Goal: Task Accomplishment & Management: Use online tool/utility

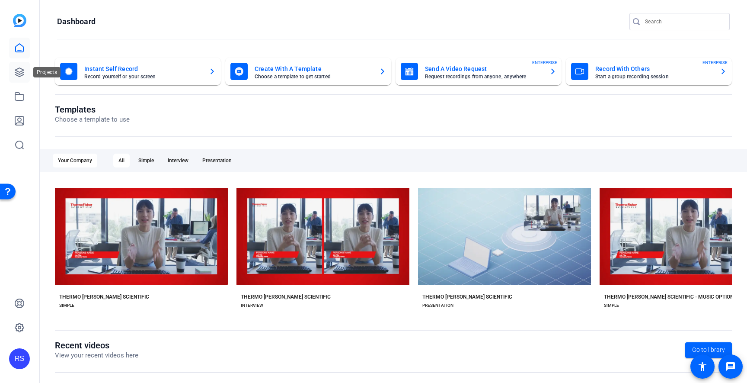
click at [16, 77] on icon at bounding box center [19, 72] width 10 height 10
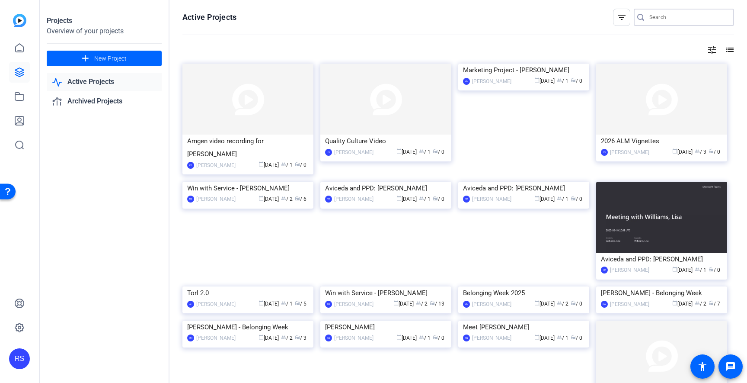
click at [690, 16] on input "Search" at bounding box center [689, 17] width 78 height 10
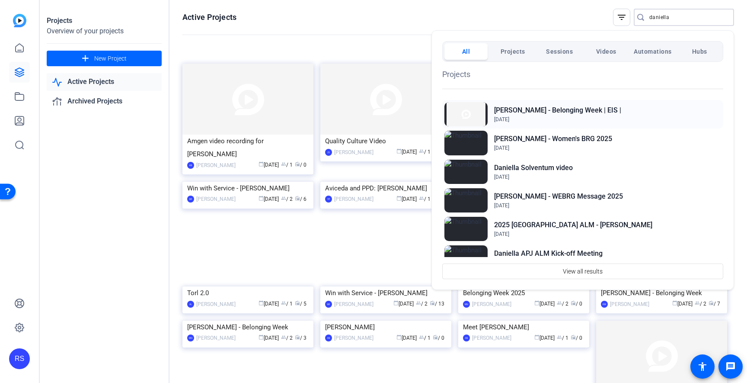
type input "daniella"
click at [589, 107] on h2 "[PERSON_NAME] - Belonging Week | EIS |" at bounding box center [557, 110] width 127 height 10
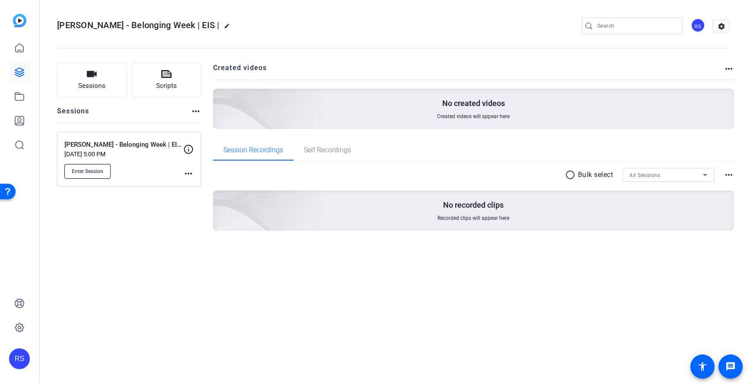
click at [101, 170] on span "Enter Session" at bounding box center [88, 171] width 32 height 7
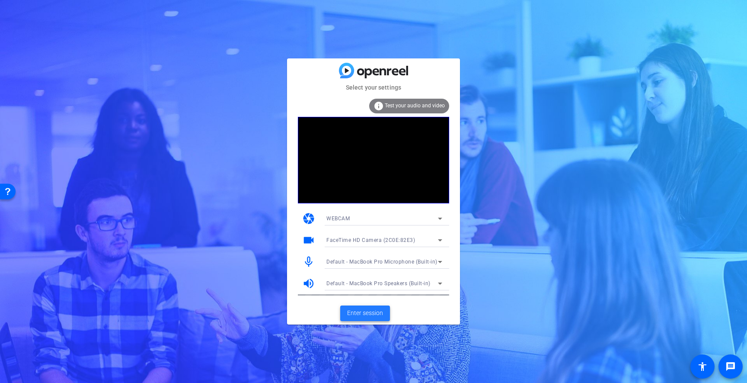
click at [372, 313] on span "Enter session" at bounding box center [365, 312] width 36 height 9
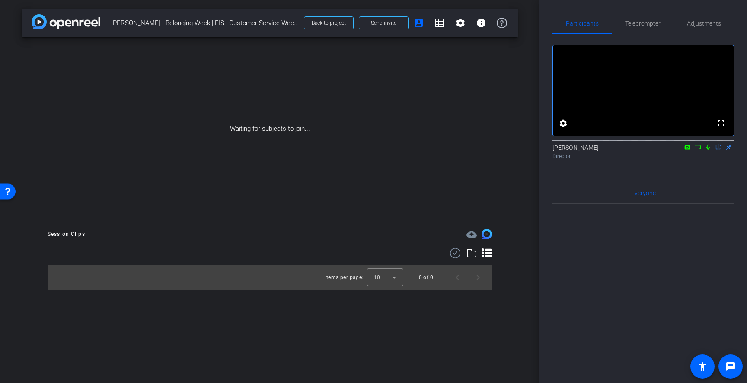
click at [707, 150] on icon at bounding box center [708, 147] width 7 height 6
click at [699, 150] on icon at bounding box center [698, 147] width 7 height 6
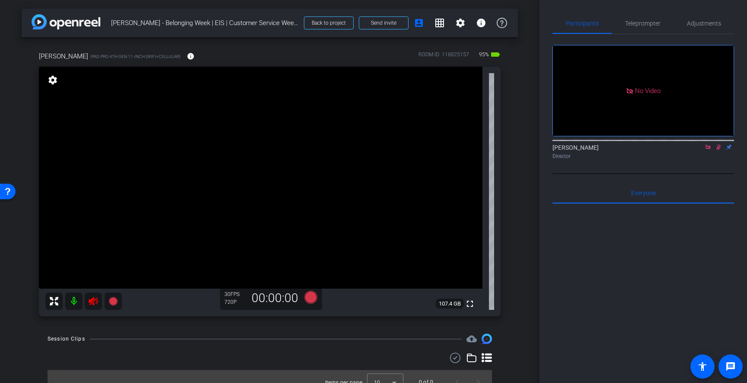
click at [718, 150] on icon at bounding box center [719, 147] width 5 height 6
drag, startPoint x: 709, startPoint y: 159, endPoint x: 714, endPoint y: 194, distance: 35.4
click at [709, 150] on icon at bounding box center [708, 147] width 7 height 6
click at [96, 298] on icon at bounding box center [93, 301] width 9 height 9
click at [707, 21] on span "Adjustments" at bounding box center [704, 23] width 34 height 6
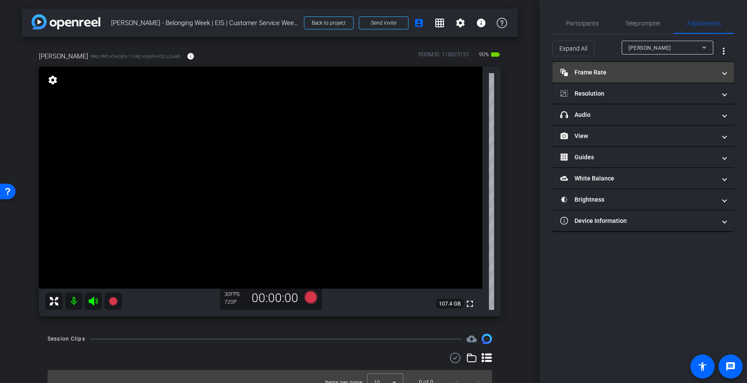
click at [666, 70] on mat-panel-title "Frame Rate Frame Rate" at bounding box center [639, 72] width 156 height 9
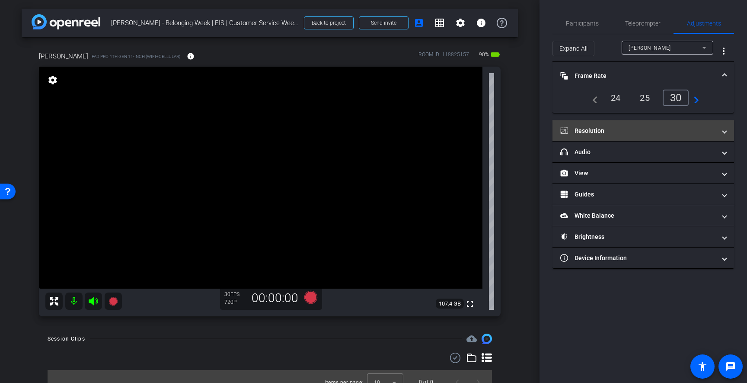
click at [593, 137] on mat-expansion-panel-header "Resolution" at bounding box center [644, 130] width 182 height 21
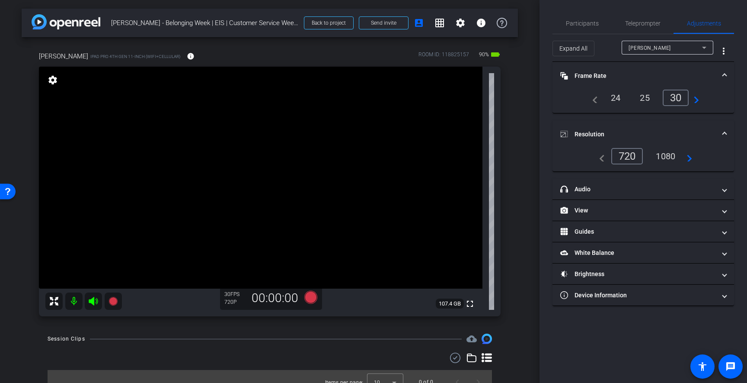
click at [672, 152] on div "1080" at bounding box center [666, 156] width 32 height 15
click at [653, 29] on span "Teleprompter" at bounding box center [642, 23] width 35 height 21
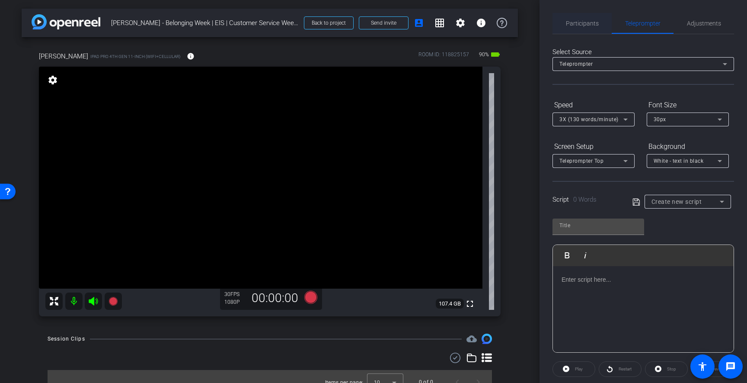
click at [599, 26] on div "Participants" at bounding box center [582, 23] width 59 height 21
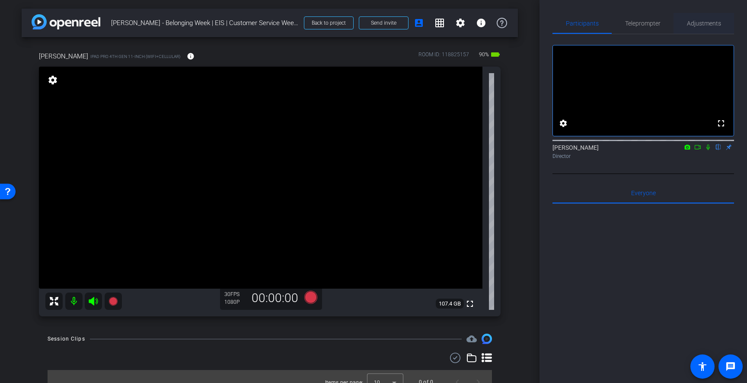
click at [702, 26] on span "Adjustments" at bounding box center [704, 23] width 34 height 6
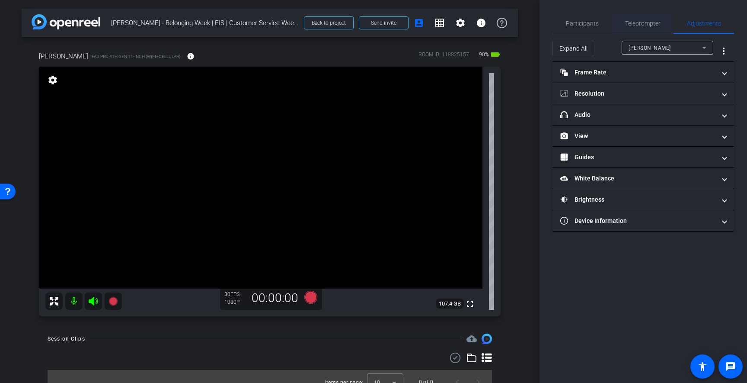
click at [644, 18] on span "Teleprompter" at bounding box center [642, 23] width 35 height 21
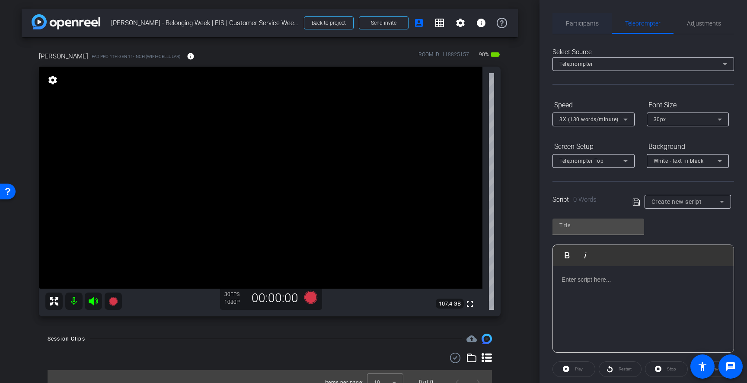
click at [582, 25] on span "Participants" at bounding box center [582, 23] width 33 height 6
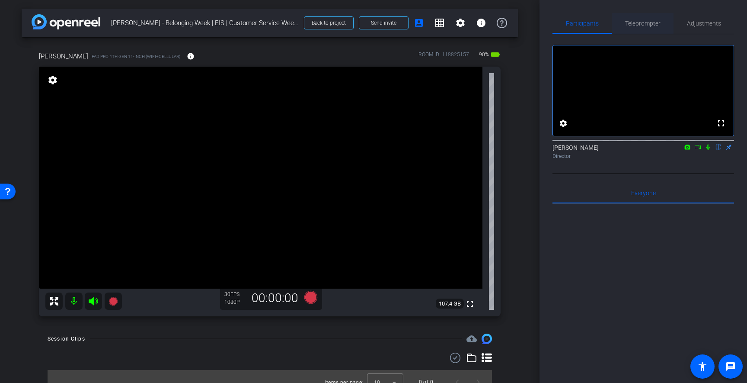
click at [631, 23] on span "Teleprompter" at bounding box center [642, 23] width 35 height 6
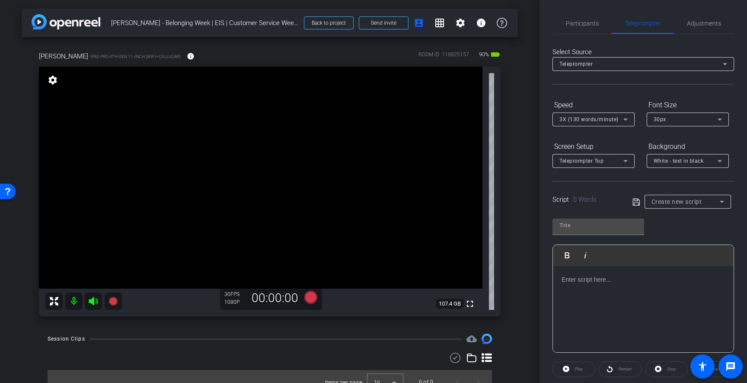
click at [698, 205] on span "Create new script" at bounding box center [677, 201] width 51 height 7
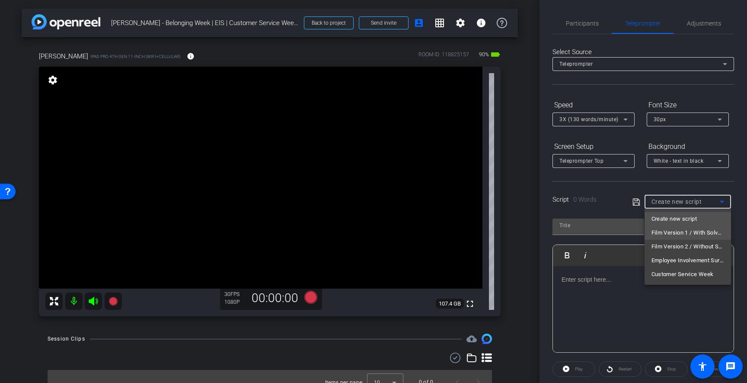
click at [705, 235] on span "Film Version 1 / With Solventum Reference" at bounding box center [688, 232] width 73 height 10
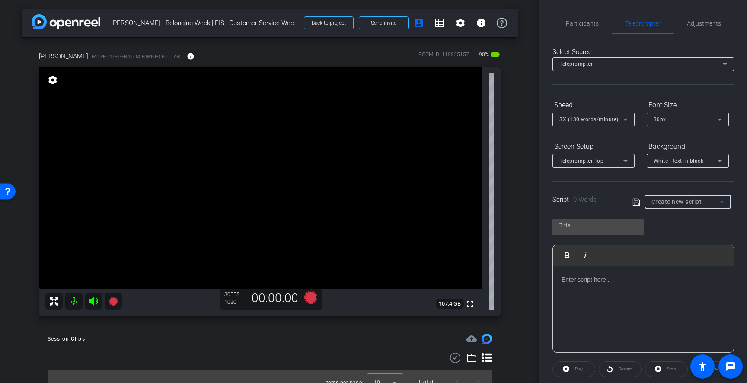
type input "Film Version 1 / With Solventum Reference"
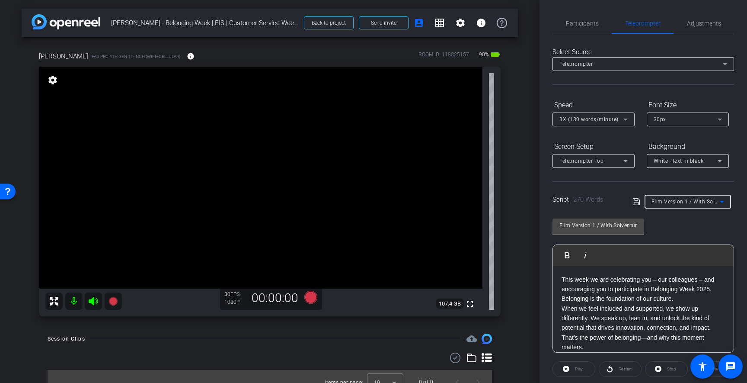
click at [698, 158] on span "White - text in black" at bounding box center [679, 161] width 50 height 6
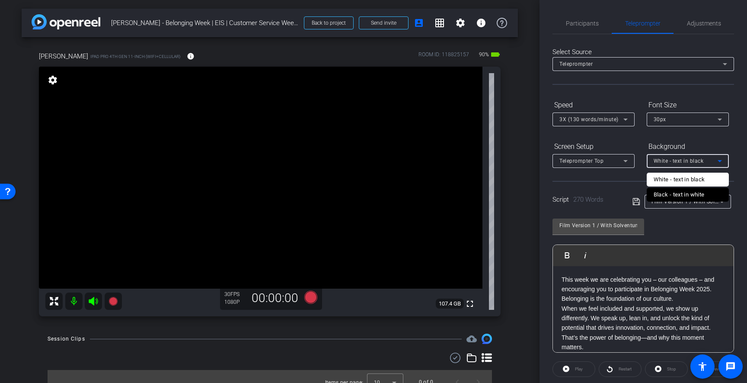
click at [690, 193] on div "Black - text in white" at bounding box center [679, 194] width 51 height 10
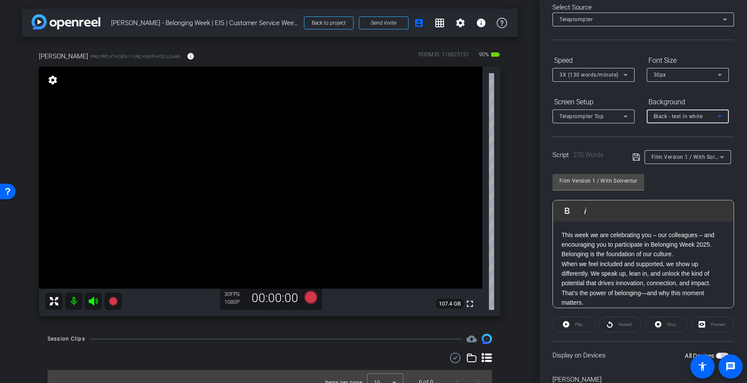
scroll to position [90, 0]
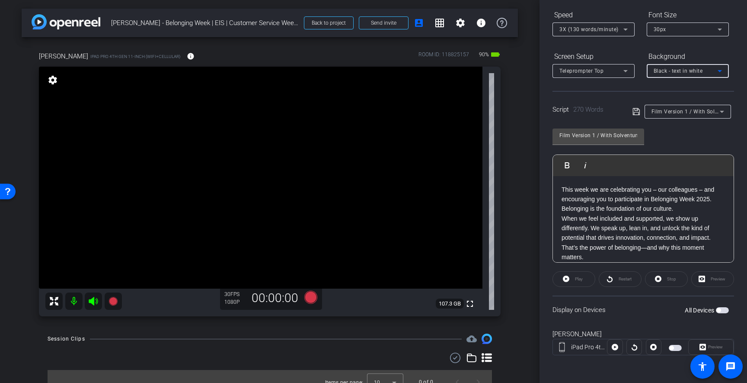
click at [718, 308] on span "button" at bounding box center [719, 310] width 4 height 4
click at [700, 340] on icon at bounding box center [703, 346] width 6 height 13
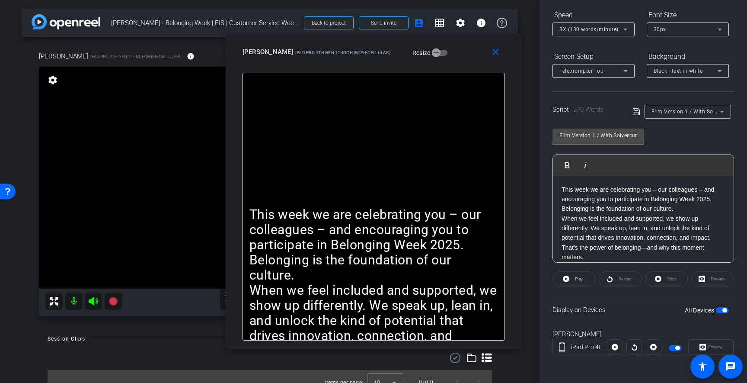
drag, startPoint x: 449, startPoint y: 64, endPoint x: 393, endPoint y: 80, distance: 58.9
click at [393, 73] on div "close [PERSON_NAME] iPad Pro 4th Gen 11-inch (WiFi+Cellular) Resize" at bounding box center [374, 53] width 296 height 39
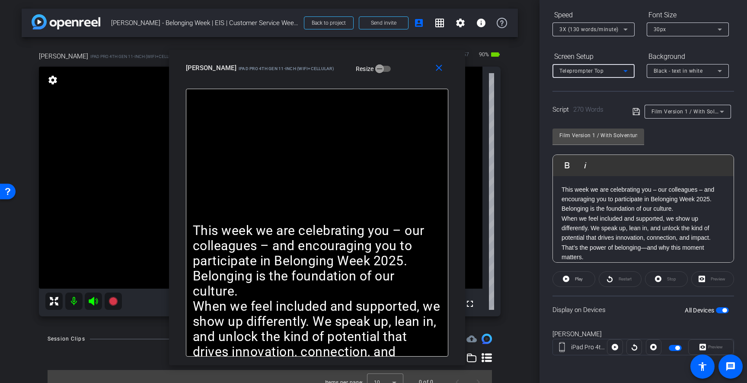
click at [560, 72] on span "Teleprompter Top" at bounding box center [582, 71] width 44 height 6
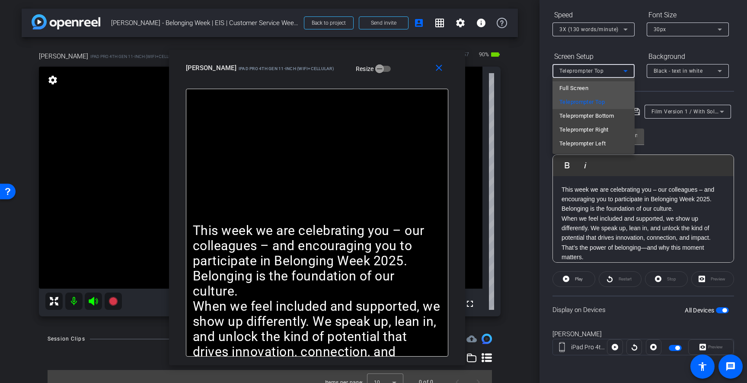
click at [572, 89] on span "Full Screen" at bounding box center [574, 88] width 29 height 10
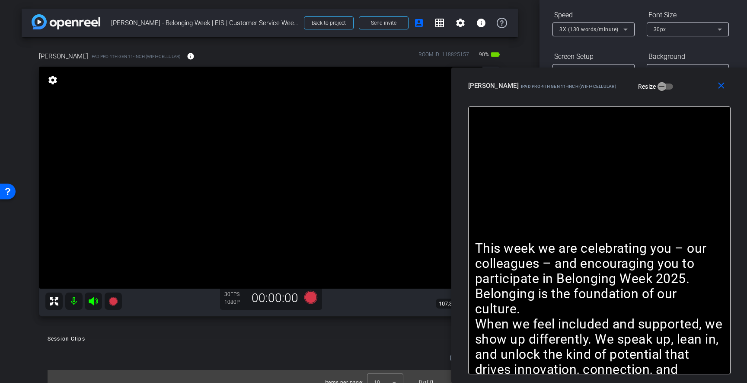
drag, startPoint x: 400, startPoint y: 75, endPoint x: 686, endPoint y: 128, distance: 291.2
click at [686, 128] on div "close [PERSON_NAME] iPad Pro 4th Gen 11-inch (WiFi+Cellular) Resize This week w…" at bounding box center [600, 224] width 296 height 315
drag, startPoint x: 583, startPoint y: 98, endPoint x: 663, endPoint y: 97, distance: 80.4
click at [663, 97] on div "close [PERSON_NAME] iPad Pro 4th Gen 11-inch (WiFi+Cellular) Resize" at bounding box center [600, 86] width 296 height 39
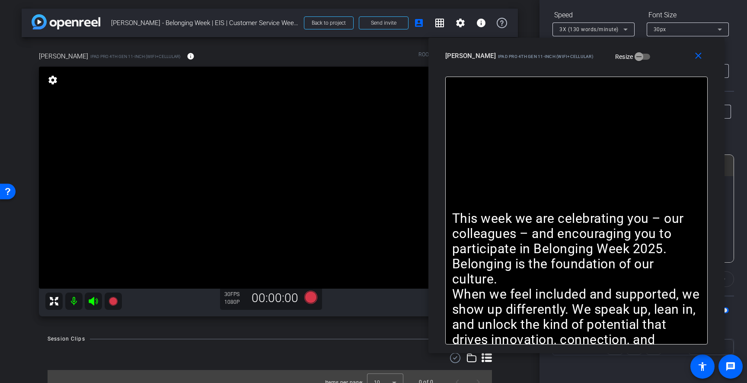
drag, startPoint x: 670, startPoint y: 90, endPoint x: 579, endPoint y: 68, distance: 94.3
click at [579, 64] on div "[PERSON_NAME] iPad Pro 4th Gen 11-inch (WiFi+Cellular) Resize" at bounding box center [579, 56] width 269 height 16
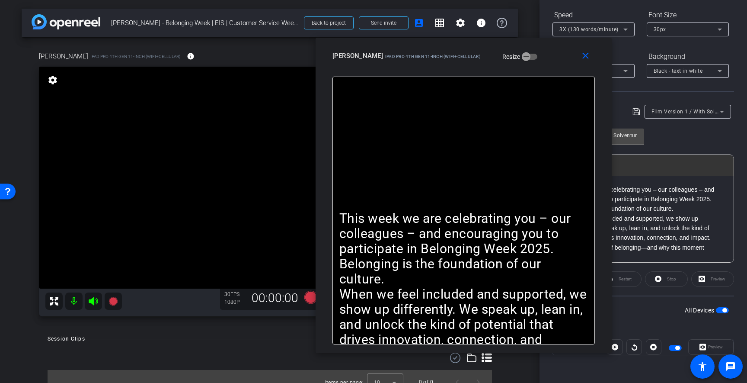
drag, startPoint x: 585, startPoint y: 70, endPoint x: 541, endPoint y: 63, distance: 45.2
click at [541, 63] on div "[PERSON_NAME] iPad Pro 4th Gen 11-inch (WiFi+Cellular) Resize" at bounding box center [467, 56] width 269 height 16
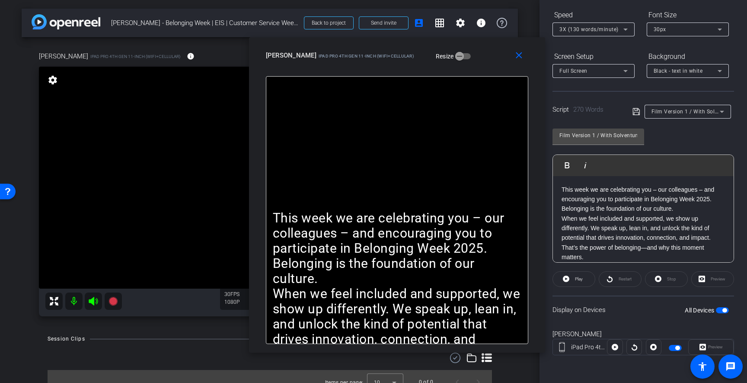
drag, startPoint x: 541, startPoint y: 63, endPoint x: 474, endPoint y: 62, distance: 66.6
click at [474, 62] on div "[PERSON_NAME] iPad Pro 4th Gen 11-inch (WiFi+Cellular) Resize" at bounding box center [400, 56] width 269 height 16
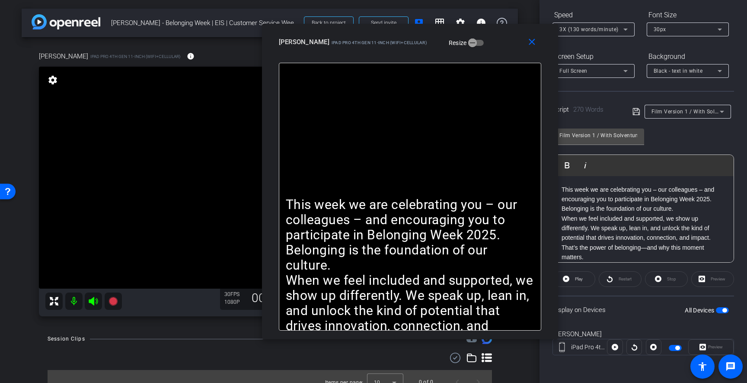
drag, startPoint x: 474, startPoint y: 66, endPoint x: 471, endPoint y: 53, distance: 13.2
click at [471, 53] on div "close [PERSON_NAME] iPad Pro 4th Gen 11-inch (WiFi+Cellular) Resize" at bounding box center [410, 43] width 296 height 39
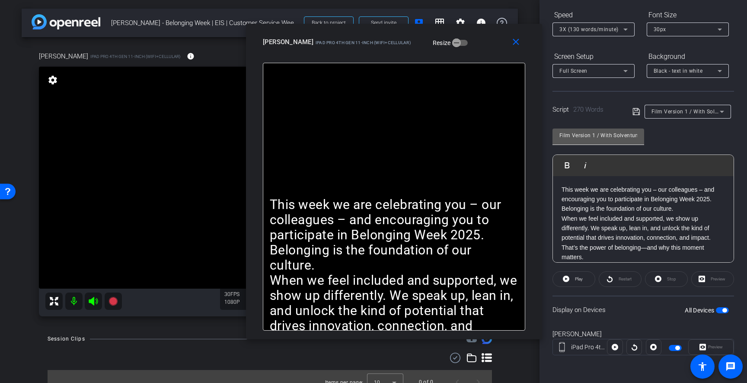
scroll to position [88, 0]
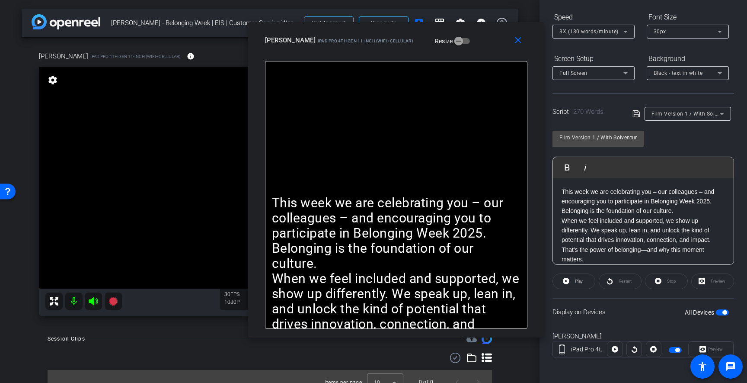
click at [482, 46] on div "[PERSON_NAME] iPad Pro 4th Gen 11-inch (WiFi+Cellular) Resize" at bounding box center [399, 40] width 269 height 16
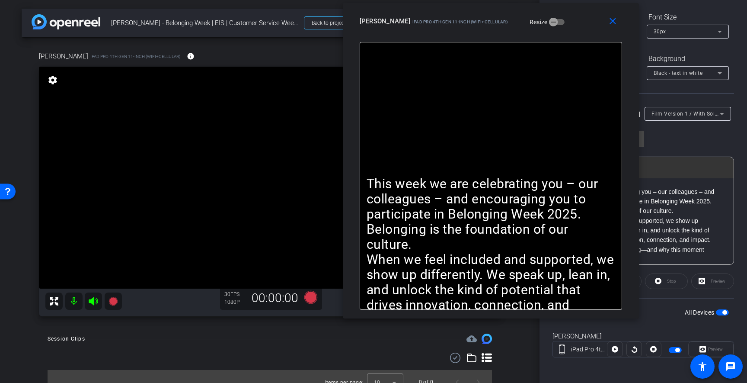
drag, startPoint x: 474, startPoint y: 40, endPoint x: 568, endPoint y: 20, distance: 96.7
click at [568, 20] on div "[PERSON_NAME] iPad Pro 4th Gen 11-inch (WiFi+Cellular) Resize" at bounding box center [494, 21] width 269 height 16
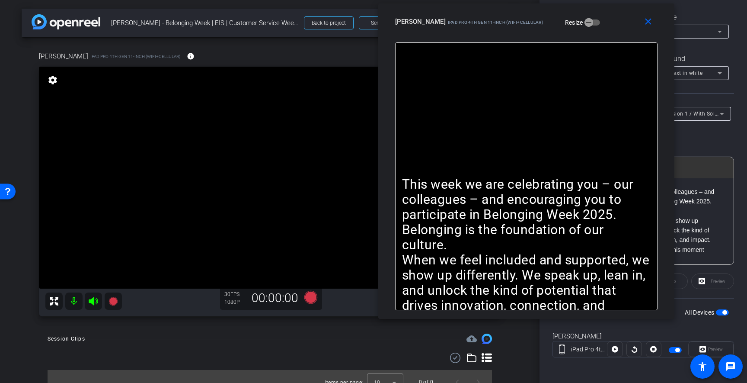
drag, startPoint x: 570, startPoint y: 25, endPoint x: 622, endPoint y: 26, distance: 51.9
click at [622, 26] on div "[PERSON_NAME] iPad Pro 4th Gen 11-inch (WiFi+Cellular) Resize" at bounding box center [529, 22] width 269 height 16
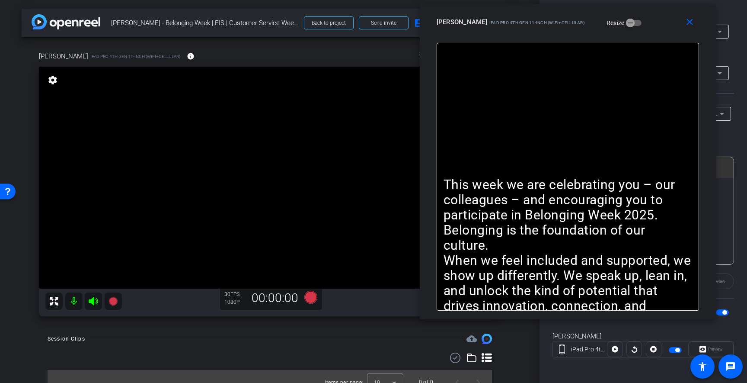
drag, startPoint x: 601, startPoint y: 29, endPoint x: 626, endPoint y: 29, distance: 25.1
click at [626, 29] on div "[PERSON_NAME] iPad Pro 4th Gen 11-inch (WiFi+Cellular) Resize" at bounding box center [571, 22] width 269 height 16
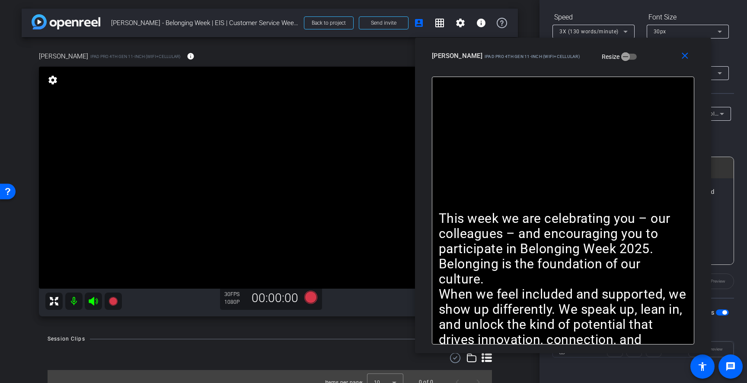
drag, startPoint x: 639, startPoint y: 27, endPoint x: 634, endPoint y: 61, distance: 34.1
click at [634, 61] on div "[PERSON_NAME] iPad Pro 4th Gen 11-inch (WiFi+Cellular) Resize" at bounding box center [566, 56] width 269 height 16
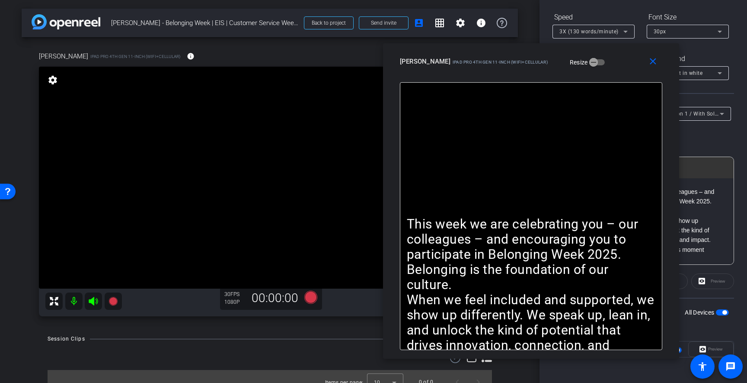
drag, startPoint x: 641, startPoint y: 61, endPoint x: 609, endPoint y: 66, distance: 32.1
click at [609, 66] on div "[PERSON_NAME] iPad Pro 4th Gen 11-inch (WiFi+Cellular) Resize" at bounding box center [534, 62] width 269 height 16
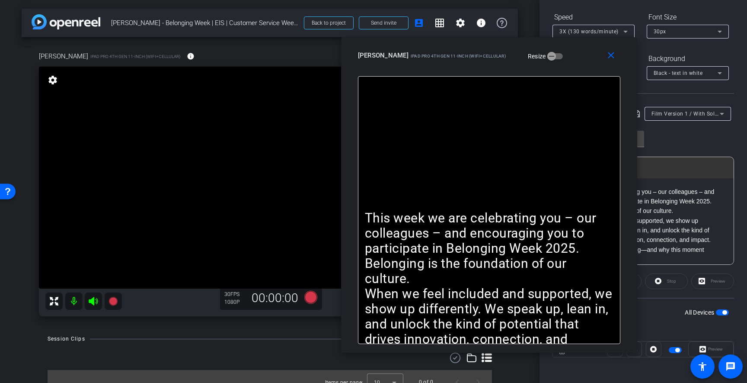
drag, startPoint x: 616, startPoint y: 67, endPoint x: 573, endPoint y: 63, distance: 43.5
click at [573, 63] on div "[PERSON_NAME] iPad Pro 4th Gen 11-inch (WiFi+Cellular) Resize" at bounding box center [492, 56] width 269 height 16
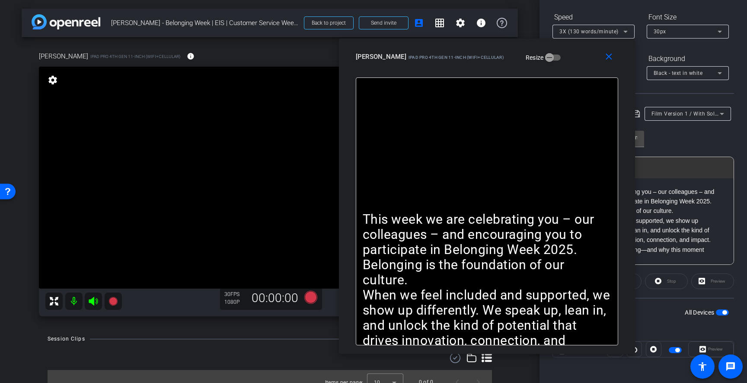
click at [571, 63] on div "[PERSON_NAME] iPad Pro 4th Gen 11-inch (WiFi+Cellular) Resize" at bounding box center [490, 57] width 269 height 16
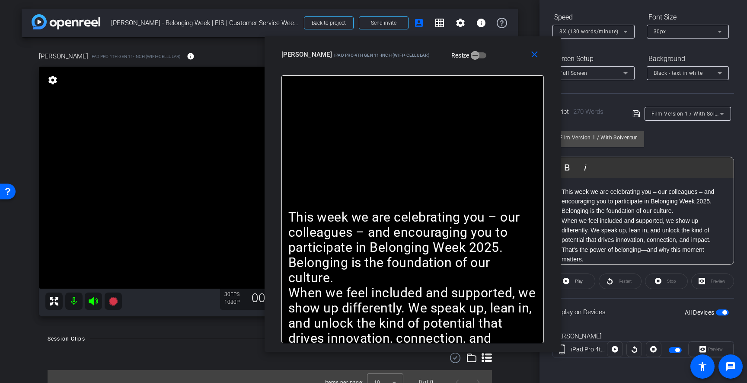
drag, startPoint x: 571, startPoint y: 63, endPoint x: 497, endPoint y: 61, distance: 74.4
click at [497, 61] on div "[PERSON_NAME] iPad Pro 4th Gen 11-inch (WiFi+Cellular) Resize" at bounding box center [416, 55] width 269 height 16
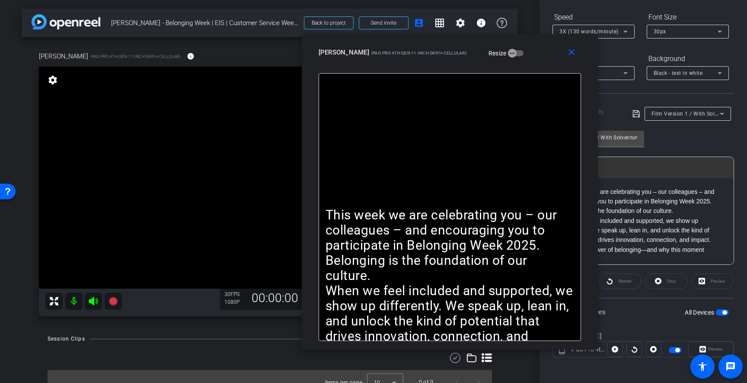
drag, startPoint x: 499, startPoint y: 64, endPoint x: 536, endPoint y: 62, distance: 37.3
click at [536, 62] on div "close [PERSON_NAME] iPad Pro 4th Gen 11-inch (WiFi+Cellular) Resize" at bounding box center [450, 53] width 296 height 39
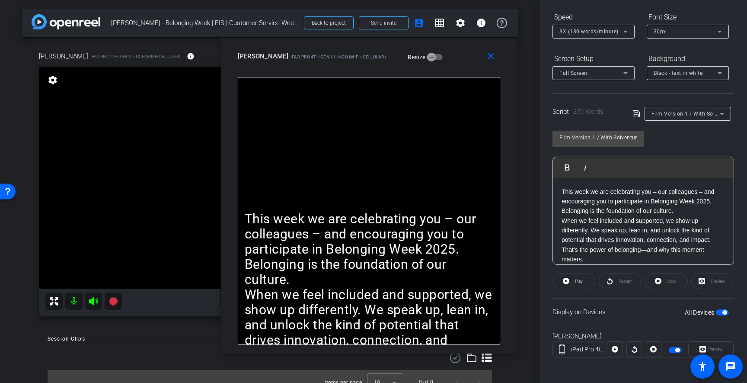
drag, startPoint x: 525, startPoint y: 55, endPoint x: 445, endPoint y: 59, distance: 81.0
click at [445, 59] on div "[PERSON_NAME] iPad Pro 4th Gen 11-inch (WiFi+Cellular) Resize" at bounding box center [372, 56] width 269 height 16
click at [705, 32] on div "30px" at bounding box center [686, 31] width 64 height 11
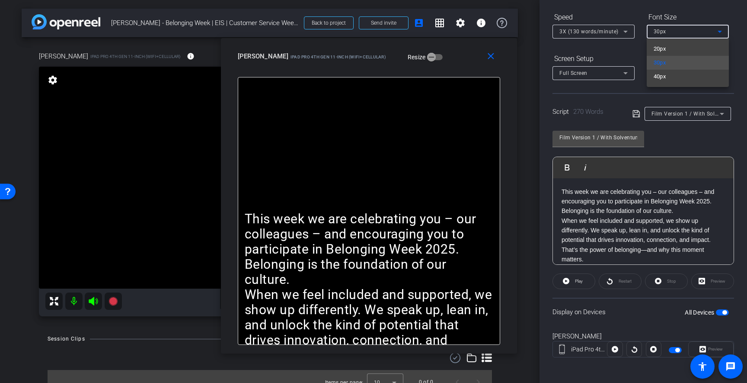
click at [696, 30] on div at bounding box center [373, 191] width 747 height 383
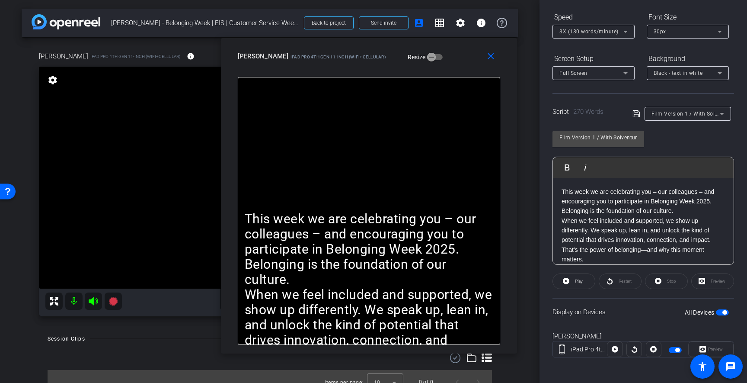
click at [602, 36] on div "3X (130 words/minute)" at bounding box center [592, 31] width 64 height 11
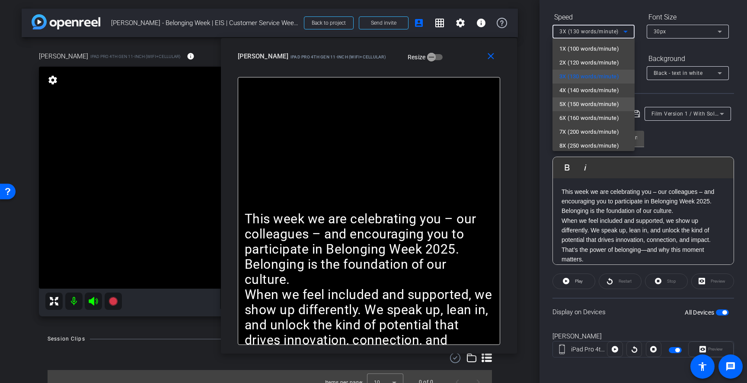
click at [583, 104] on span "5X (150 words/minute)" at bounding box center [590, 104] width 60 height 10
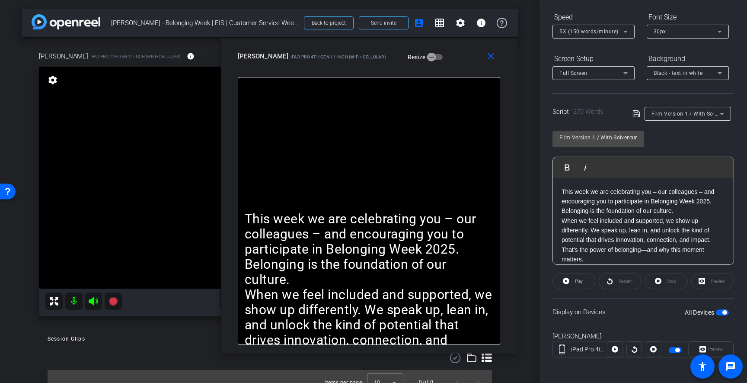
click at [457, 68] on div "close [PERSON_NAME] iPad Pro 4th Gen 11-inch (WiFi+Cellular) Resize" at bounding box center [369, 57] width 296 height 39
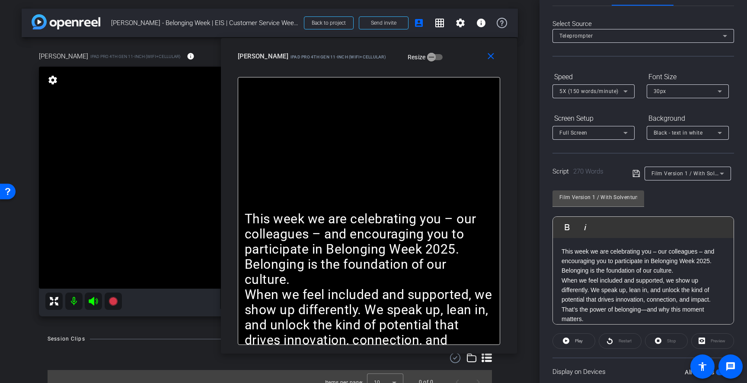
scroll to position [0, 0]
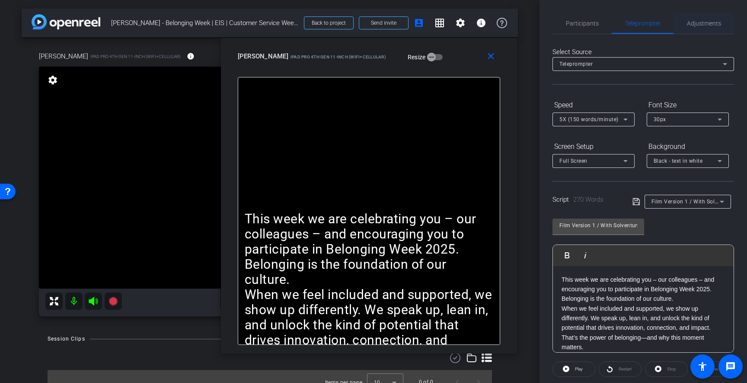
click at [700, 27] on span "Adjustments" at bounding box center [704, 23] width 34 height 21
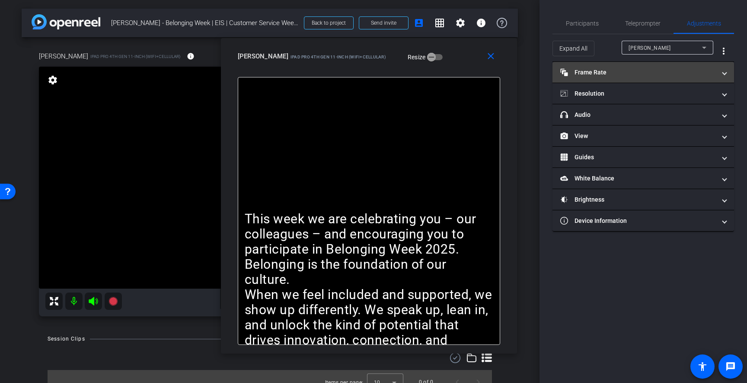
click at [620, 79] on mat-expansion-panel-header "Frame Rate Frame Rate" at bounding box center [644, 72] width 182 height 21
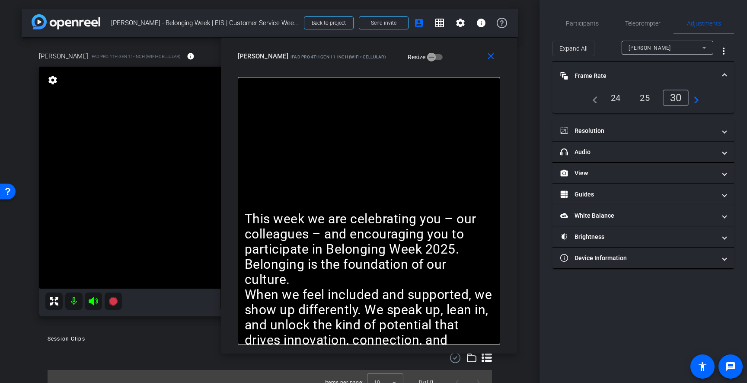
click at [615, 96] on div "24" at bounding box center [616, 97] width 23 height 15
click at [649, 28] on span "Teleprompter" at bounding box center [642, 23] width 35 height 21
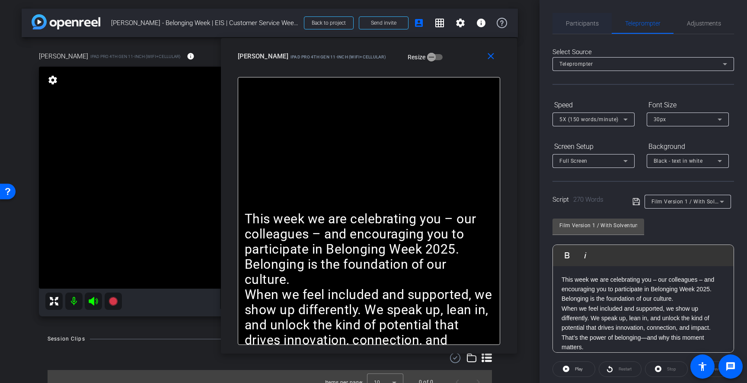
click at [586, 19] on span "Participants" at bounding box center [582, 23] width 33 height 21
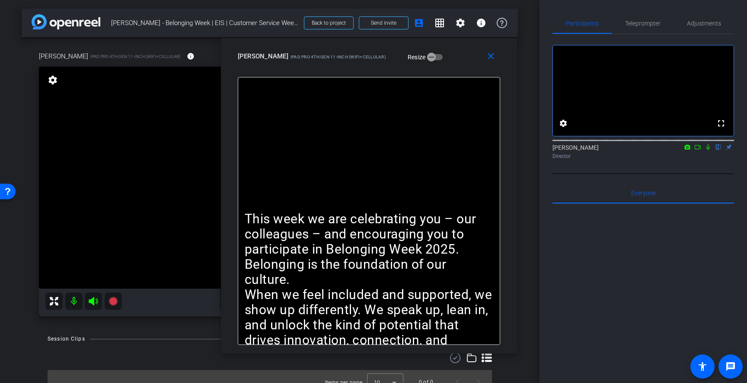
click at [708, 150] on icon at bounding box center [708, 147] width 7 height 6
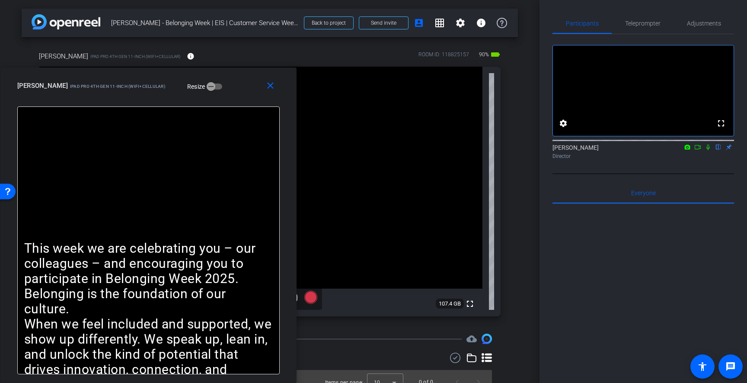
drag, startPoint x: 447, startPoint y: 65, endPoint x: 210, endPoint y: 135, distance: 247.0
click at [210, 135] on div "close [PERSON_NAME] iPad Pro 4th Gen 11-inch (WiFi+Cellular) Resize This week w…" at bounding box center [148, 224] width 296 height 315
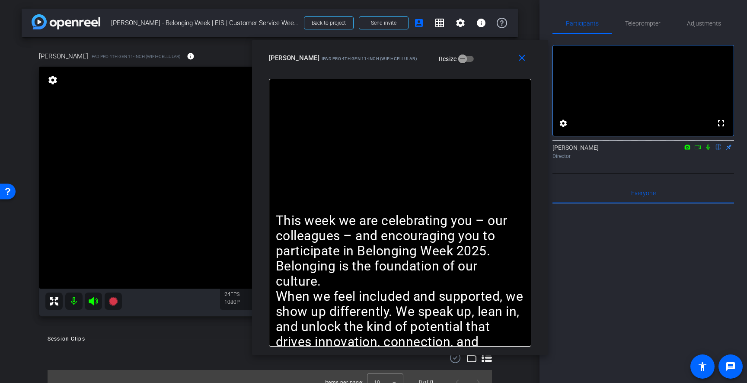
drag, startPoint x: 223, startPoint y: 88, endPoint x: 476, endPoint y: 61, distance: 254.1
click at [476, 61] on div "[PERSON_NAME] iPad Pro 4th Gen 11-inch (WiFi+Cellular) Resize" at bounding box center [403, 58] width 269 height 16
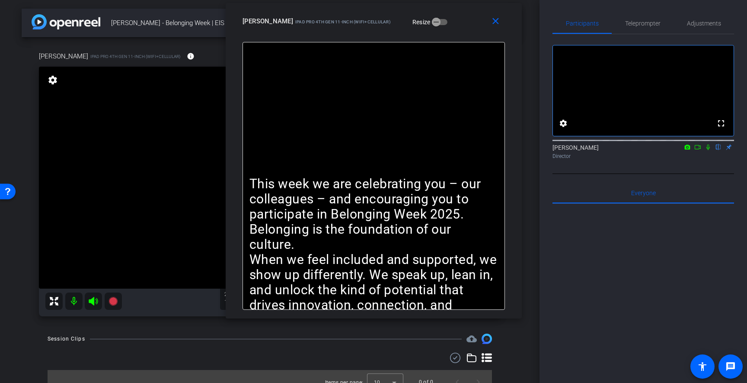
drag, startPoint x: 487, startPoint y: 58, endPoint x: 460, endPoint y: 21, distance: 45.8
click at [460, 21] on div "[PERSON_NAME] iPad Pro 4th Gen 11-inch (WiFi+Cellular) Resize" at bounding box center [377, 21] width 269 height 16
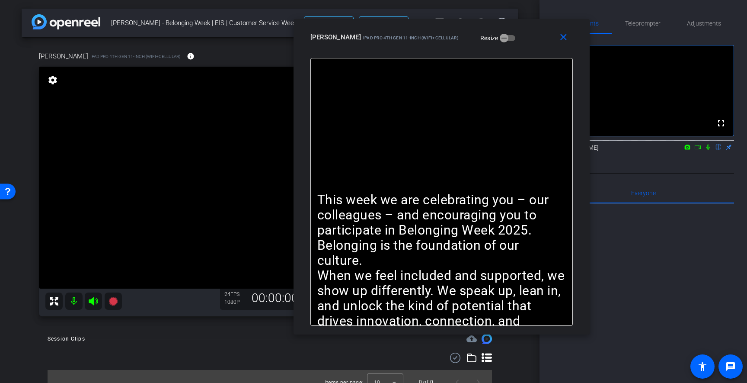
drag, startPoint x: 444, startPoint y: 30, endPoint x: 513, endPoint y: 46, distance: 70.6
click at [513, 46] on div "close [PERSON_NAME] iPad Pro 4th Gen 11-inch (WiFi+Cellular) Resize" at bounding box center [442, 38] width 296 height 39
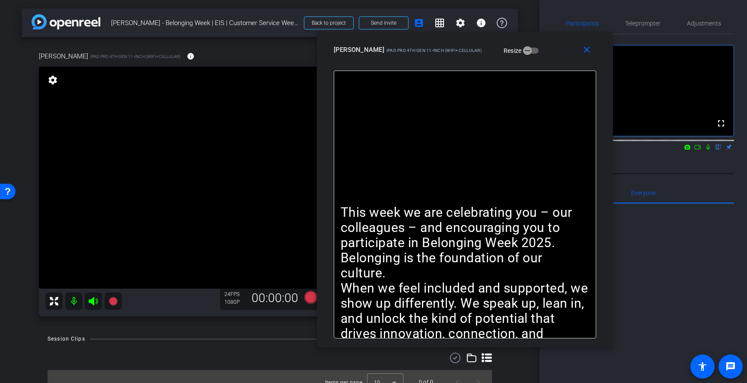
drag, startPoint x: 513, startPoint y: 46, endPoint x: 535, endPoint y: 59, distance: 25.8
click at [535, 59] on div "close [PERSON_NAME] iPad Pro 4th Gen 11-inch (WiFi+Cellular) Resize" at bounding box center [465, 51] width 296 height 39
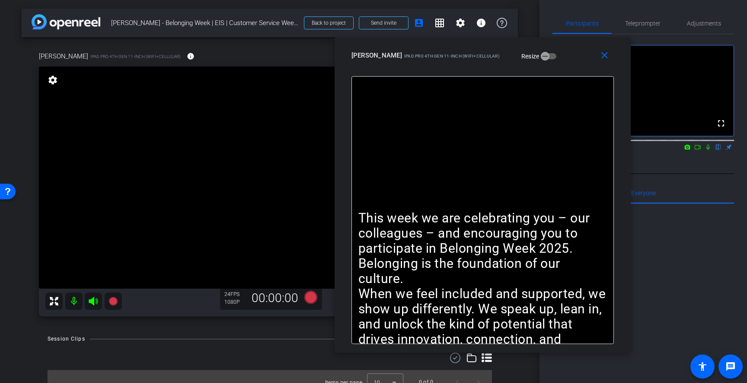
drag, startPoint x: 545, startPoint y: 59, endPoint x: 562, endPoint y: 64, distance: 18.6
click at [562, 64] on div "close [PERSON_NAME] iPad Pro 4th Gen 11-inch (WiFi+Cellular) Resize" at bounding box center [483, 56] width 296 height 39
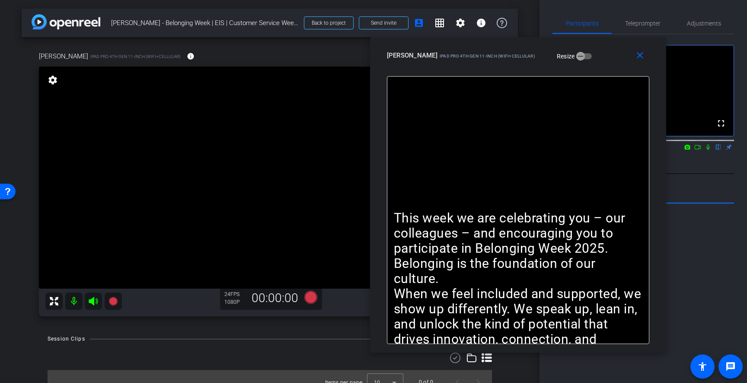
drag, startPoint x: 558, startPoint y: 60, endPoint x: 594, endPoint y: 60, distance: 35.5
click at [594, 60] on div "[PERSON_NAME] iPad Pro 4th Gen 11-inch (WiFi+Cellular) Resize" at bounding box center [521, 56] width 269 height 16
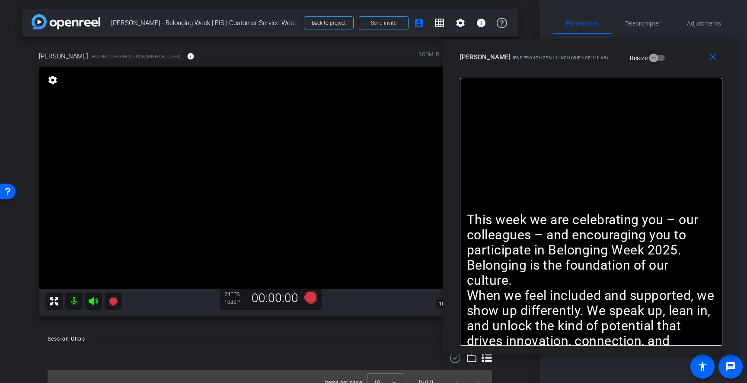
drag, startPoint x: 594, startPoint y: 60, endPoint x: 667, endPoint y: 61, distance: 73.1
click at [667, 61] on div "[PERSON_NAME] iPad Pro 4th Gen 11-inch (WiFi+Cellular) Resize" at bounding box center [594, 57] width 269 height 16
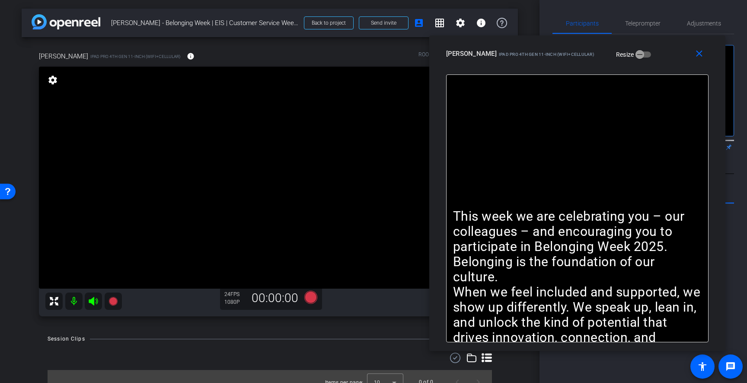
drag, startPoint x: 672, startPoint y: 55, endPoint x: 658, endPoint y: 52, distance: 14.2
click at [658, 52] on div "[PERSON_NAME] iPad Pro 4th Gen 11-inch (WiFi+Cellular) Resize" at bounding box center [580, 54] width 269 height 16
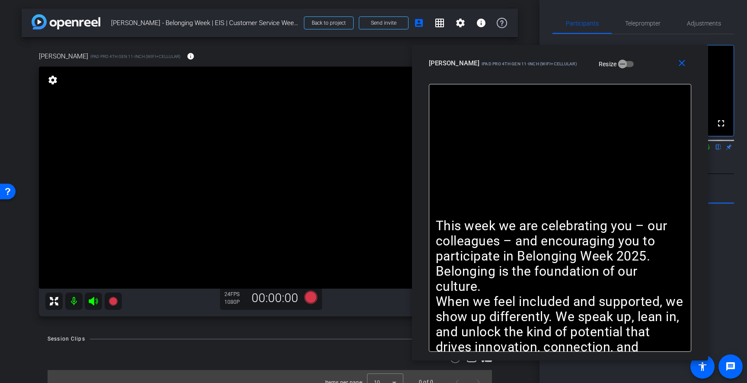
drag, startPoint x: 661, startPoint y: 58, endPoint x: 644, endPoint y: 67, distance: 19.7
click at [644, 67] on div "[PERSON_NAME] iPad Pro 4th Gen 11-inch (WiFi+Cellular) Resize" at bounding box center [563, 63] width 269 height 16
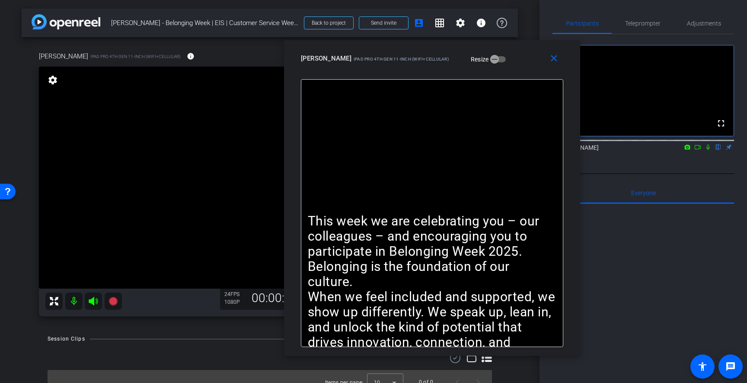
drag, startPoint x: 644, startPoint y: 67, endPoint x: 519, endPoint y: 64, distance: 124.6
click at [519, 64] on div "[PERSON_NAME] iPad Pro 4th Gen 11-inch (WiFi+Cellular) Resize" at bounding box center [435, 59] width 269 height 16
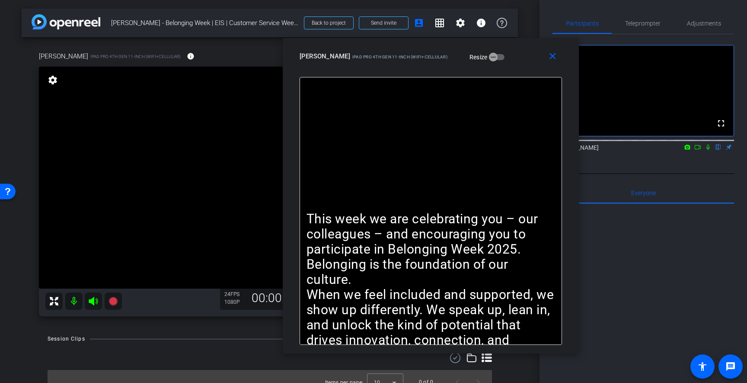
drag, startPoint x: 519, startPoint y: 64, endPoint x: 515, endPoint y: 61, distance: 5.6
click at [515, 61] on div "[PERSON_NAME] iPad Pro 4th Gen 11-inch (WiFi+Cellular) Resize" at bounding box center [434, 56] width 269 height 16
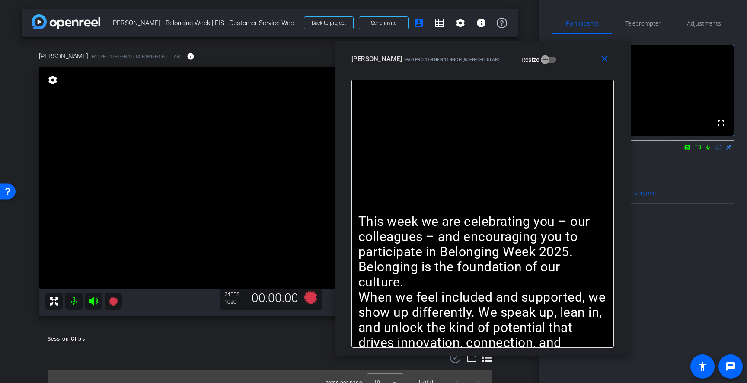
drag, startPoint x: 504, startPoint y: 67, endPoint x: 556, endPoint y: 69, distance: 52.0
click at [556, 69] on div "close [PERSON_NAME] iPad Pro 4th Gen 11-inch (WiFi+Cellular) Resize" at bounding box center [483, 60] width 296 height 39
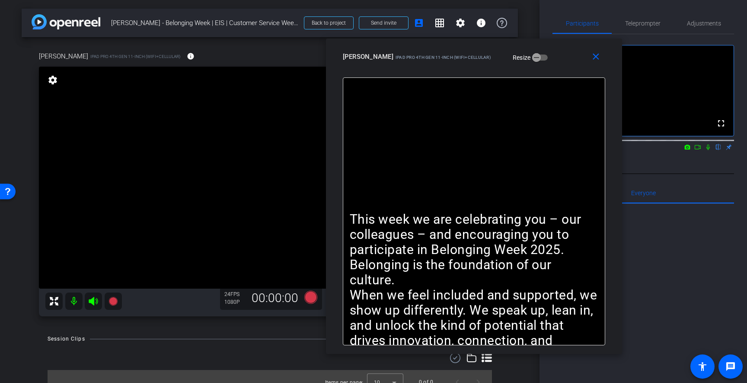
drag, startPoint x: 558, startPoint y: 68, endPoint x: 549, endPoint y: 66, distance: 8.9
click at [549, 66] on div "close [PERSON_NAME] iPad Pro 4th Gen 11-inch (WiFi+Cellular) Resize" at bounding box center [474, 57] width 296 height 39
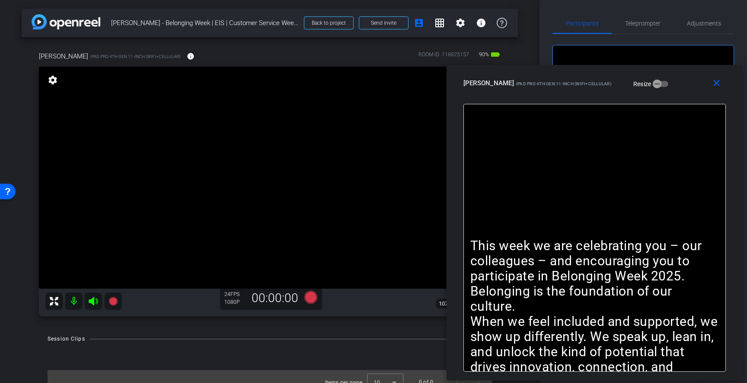
drag, startPoint x: 552, startPoint y: 65, endPoint x: 672, endPoint y: 92, distance: 122.7
click at [672, 92] on div "close [PERSON_NAME] iPad Pro 4th Gen 11-inch (WiFi+Cellular) Resize" at bounding box center [595, 84] width 296 height 39
click at [646, 25] on span "Teleprompter" at bounding box center [642, 23] width 35 height 6
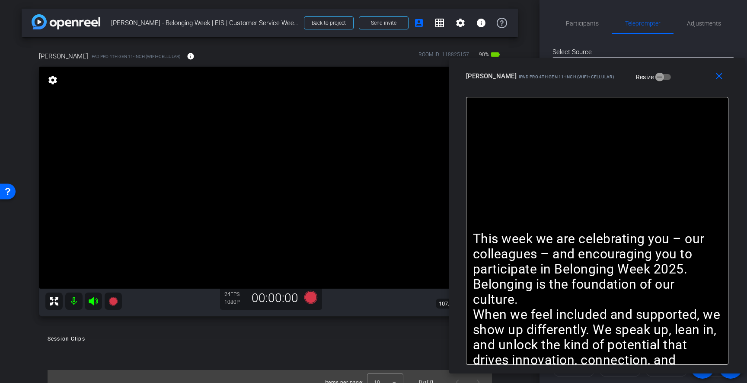
drag, startPoint x: 657, startPoint y: 81, endPoint x: 660, endPoint y: 74, distance: 7.9
click at [660, 74] on div "[PERSON_NAME] iPad Pro 4th Gen 11-inch (WiFi+Cellular) Resize" at bounding box center [600, 76] width 269 height 16
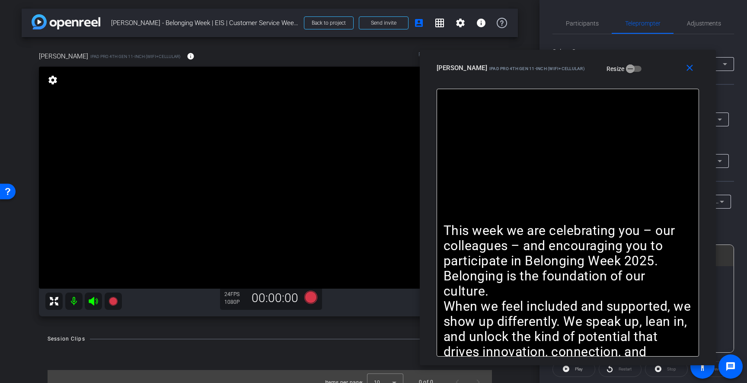
drag, startPoint x: 670, startPoint y: 79, endPoint x: 641, endPoint y: 71, distance: 30.3
click at [641, 71] on div "[PERSON_NAME] iPad Pro 4th Gen 11-inch (WiFi+Cellular) Resize" at bounding box center [571, 68] width 269 height 16
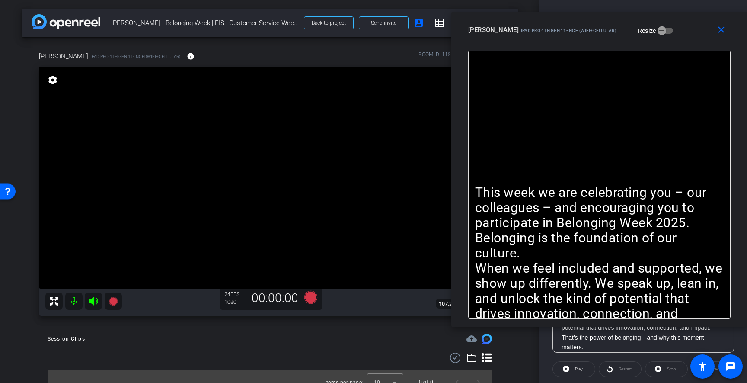
drag, startPoint x: 631, startPoint y: 72, endPoint x: 668, endPoint y: 34, distance: 52.9
click at [668, 34] on div "[PERSON_NAME] iPad Pro 4th Gen 11-inch (WiFi+Cellular) Resize" at bounding box center [602, 30] width 269 height 16
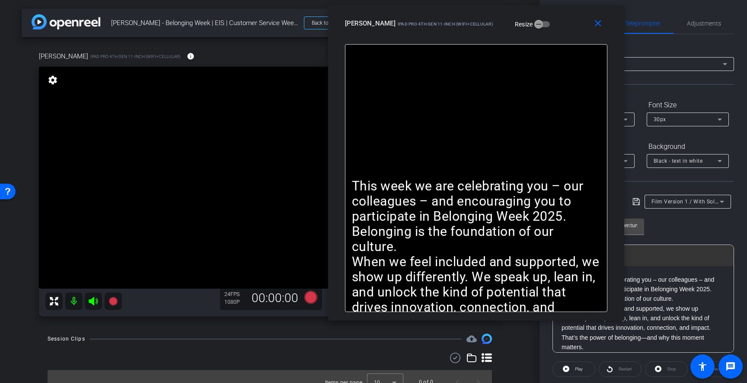
drag, startPoint x: 668, startPoint y: 34, endPoint x: 557, endPoint y: 26, distance: 111.1
click at [557, 26] on div "[PERSON_NAME] iPad Pro 4th Gen 11-inch (WiFi+Cellular) Resize" at bounding box center [479, 24] width 269 height 16
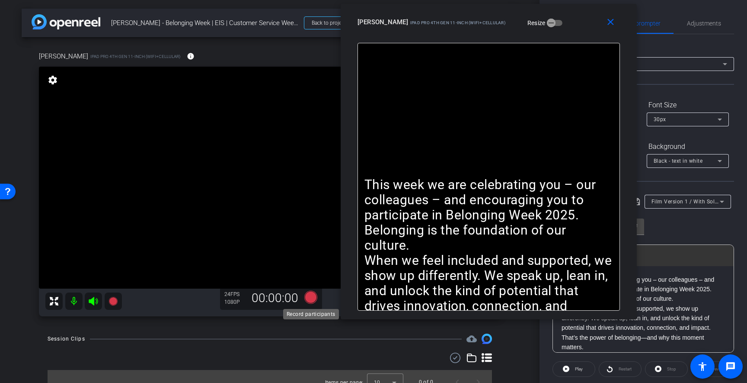
click at [320, 292] on icon at bounding box center [311, 297] width 21 height 16
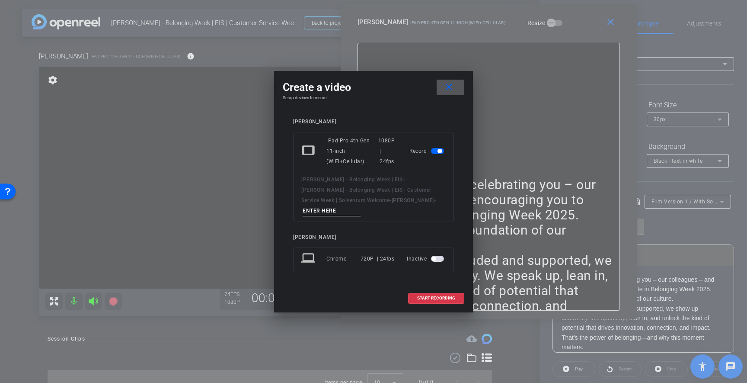
click at [361, 205] on input at bounding box center [332, 210] width 58 height 11
type input "1 wsolv"
click at [442, 296] on span "START RECORDING" at bounding box center [436, 298] width 38 height 4
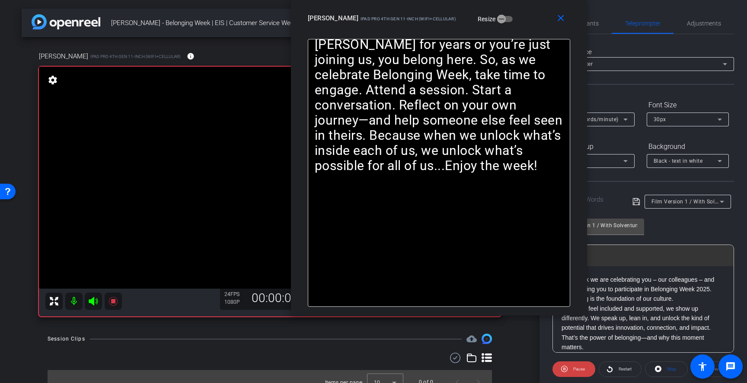
drag, startPoint x: 573, startPoint y: 30, endPoint x: 523, endPoint y: 25, distance: 50.0
click at [523, 25] on div "close [PERSON_NAME] iPad Pro 4th Gen 11-inch (WiFi+Cellular) Resize" at bounding box center [439, 19] width 296 height 39
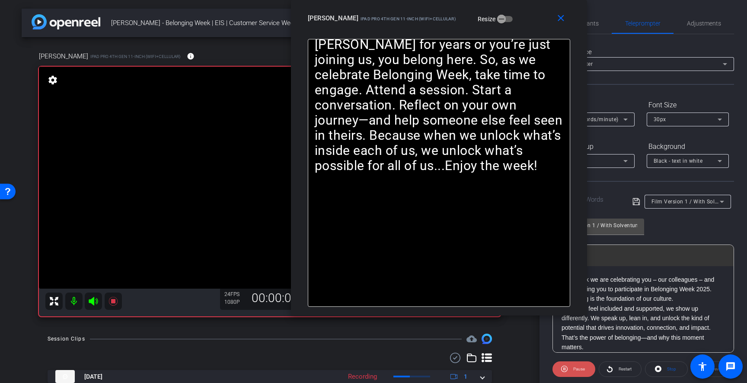
click at [576, 370] on span "Pause" at bounding box center [580, 368] width 12 height 5
click at [576, 370] on span "Play" at bounding box center [579, 368] width 8 height 5
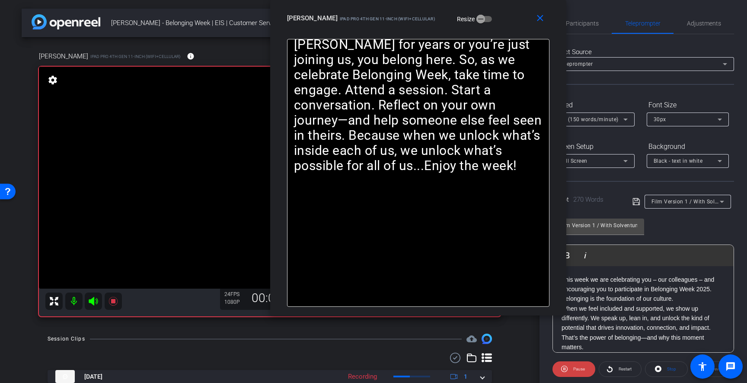
drag, startPoint x: 525, startPoint y: 26, endPoint x: 503, endPoint y: 26, distance: 22.1
click at [503, 26] on div "close [PERSON_NAME] iPad Pro 4th Gen 11-inch (WiFi+Cellular) Resize" at bounding box center [418, 19] width 296 height 39
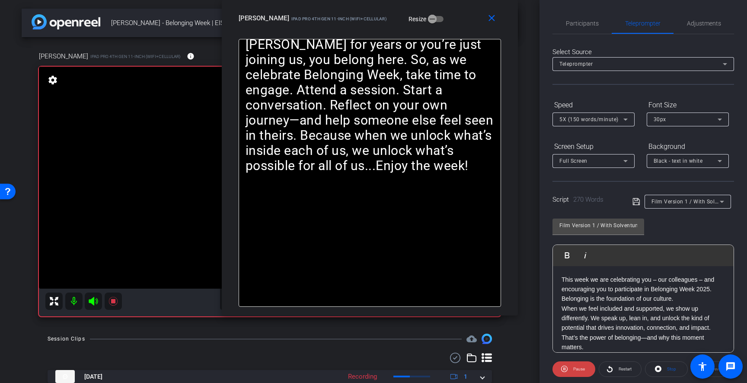
drag, startPoint x: 506, startPoint y: 25, endPoint x: 460, endPoint y: 25, distance: 46.7
click at [460, 25] on div "[PERSON_NAME] iPad Pro 4th Gen 11-inch (WiFi+Cellular) Resize" at bounding box center [373, 18] width 269 height 16
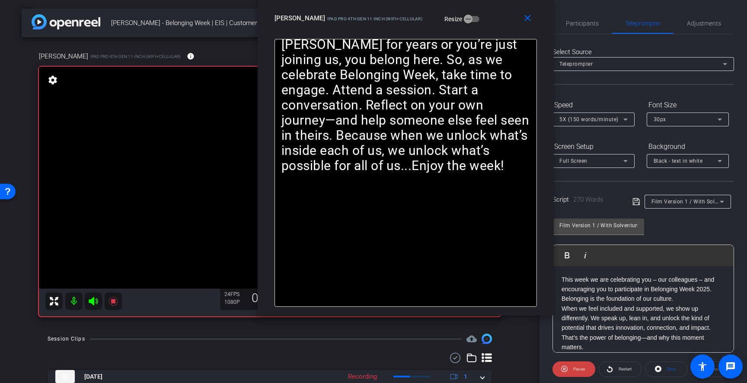
drag, startPoint x: 450, startPoint y: 29, endPoint x: 486, endPoint y: 23, distance: 35.9
click at [486, 23] on div "close [PERSON_NAME] iPad Pro 4th Gen 11-inch (WiFi+Cellular) Resize" at bounding box center [406, 19] width 296 height 39
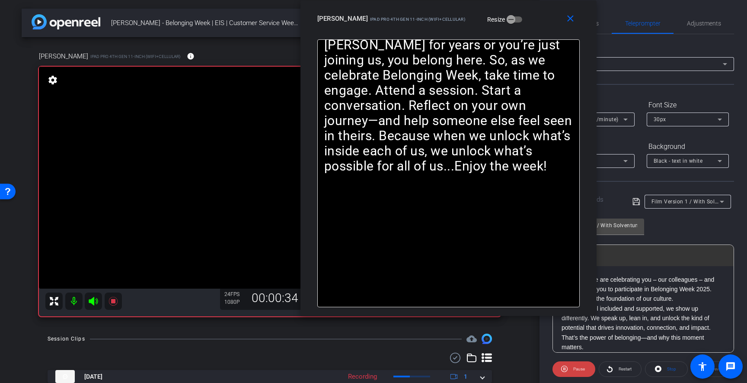
drag, startPoint x: 462, startPoint y: 31, endPoint x: 505, endPoint y: 31, distance: 43.3
click at [505, 31] on div "close [PERSON_NAME] iPad Pro 4th Gen 11-inch (WiFi+Cellular) Resize" at bounding box center [449, 19] width 296 height 39
click at [570, 367] on span at bounding box center [574, 369] width 43 height 21
click at [574, 368] on span "Play" at bounding box center [578, 369] width 10 height 12
click at [616, 122] on span "5X (150 words/minute)" at bounding box center [589, 119] width 59 height 6
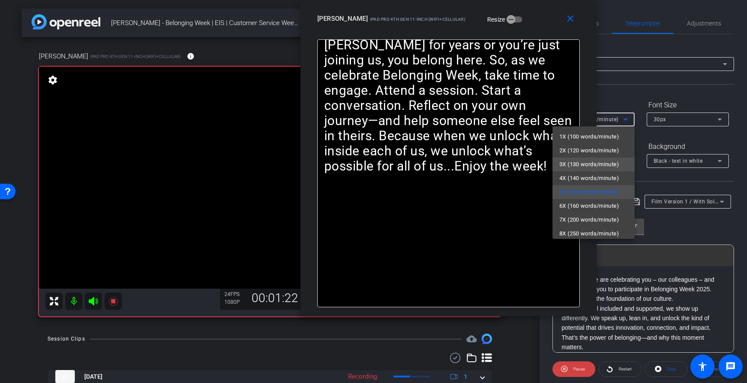
click at [596, 165] on span "3X (130 words/minute)" at bounding box center [590, 164] width 60 height 10
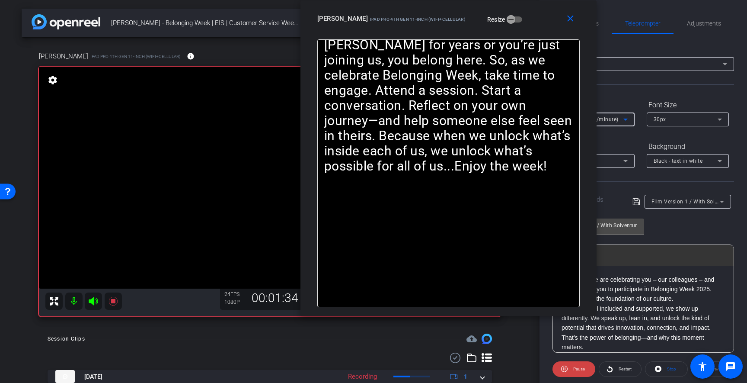
click at [620, 122] on div "3X (130 words/minute)" at bounding box center [592, 119] width 64 height 11
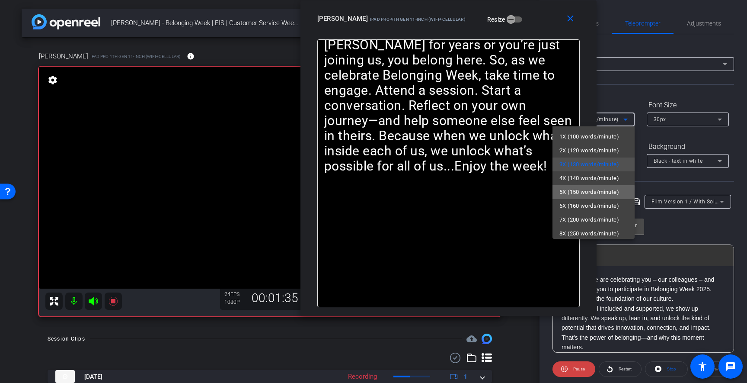
click at [593, 192] on span "5X (150 words/minute)" at bounding box center [590, 192] width 60 height 10
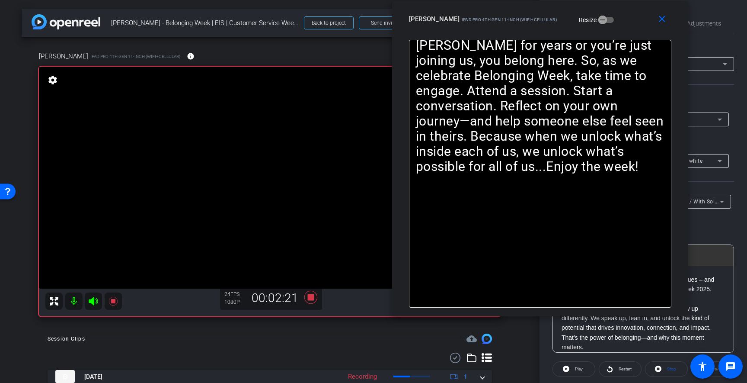
drag, startPoint x: 513, startPoint y: 23, endPoint x: 605, endPoint y: 23, distance: 91.7
click at [605, 23] on div "[PERSON_NAME] iPad Pro 4th Gen 11-inch (WiFi+Cellular) Resize" at bounding box center [543, 19] width 269 height 16
click at [312, 298] on icon at bounding box center [310, 297] width 13 height 13
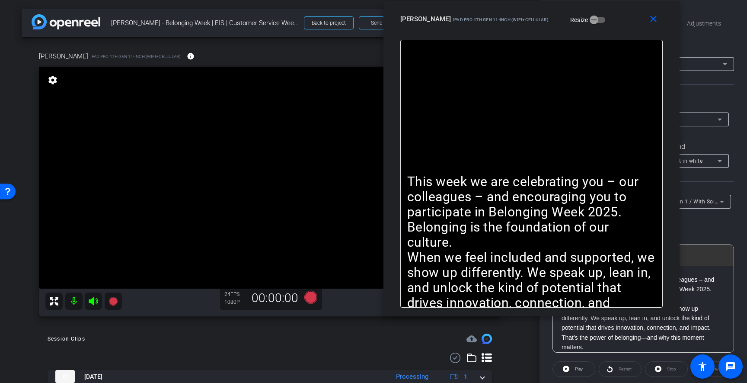
drag, startPoint x: 614, startPoint y: 34, endPoint x: 606, endPoint y: 33, distance: 8.7
click at [606, 33] on div "close [PERSON_NAME] iPad Pro 4th Gen 11-inch (WiFi+Cellular) Resize" at bounding box center [532, 20] width 296 height 39
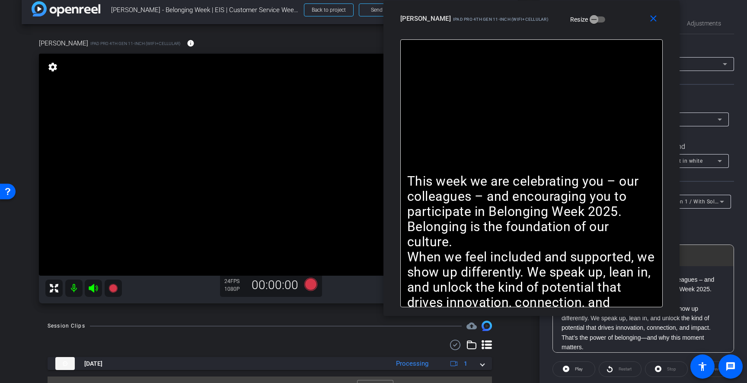
scroll to position [31, 0]
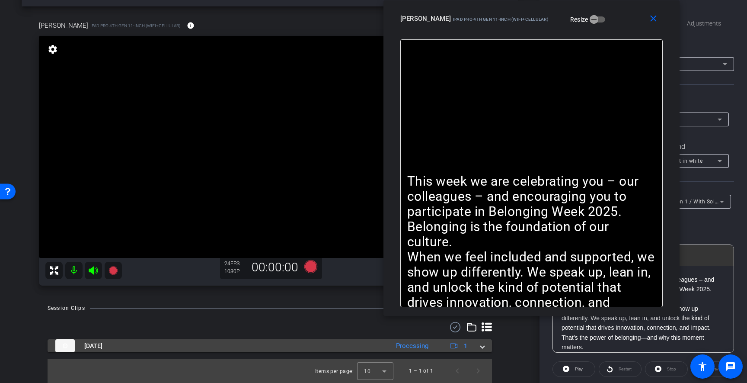
click at [483, 347] on span at bounding box center [482, 345] width 3 height 9
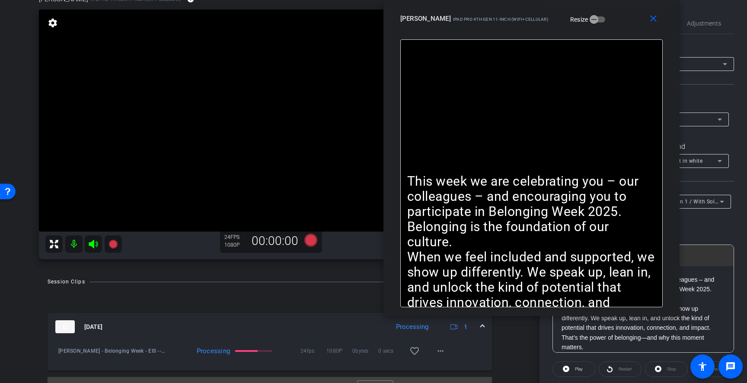
scroll to position [75, 0]
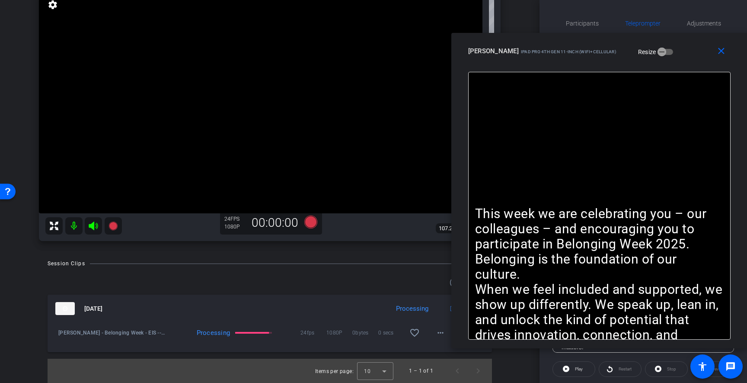
drag, startPoint x: 605, startPoint y: 28, endPoint x: 688, endPoint y: 61, distance: 88.9
click at [688, 61] on div "close [PERSON_NAME] iPad Pro 4th Gen 11-inch (WiFi+Cellular) Resize" at bounding box center [600, 52] width 296 height 39
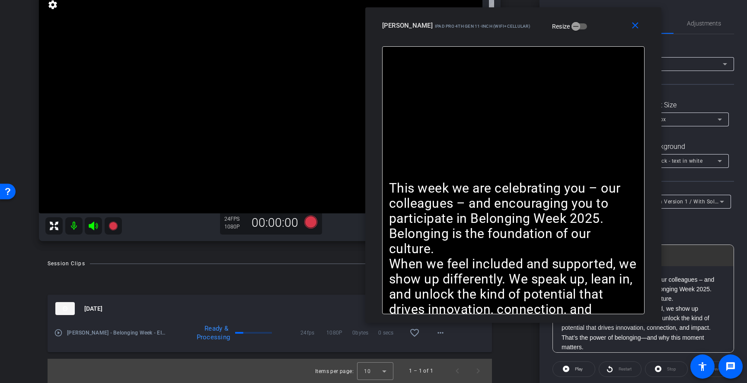
drag, startPoint x: 688, startPoint y: 61, endPoint x: 598, endPoint y: 34, distance: 93.5
click at [598, 34] on div "close [PERSON_NAME] iPad Pro 4th Gen 11-inch (WiFi+Cellular) Resize" at bounding box center [513, 26] width 296 height 39
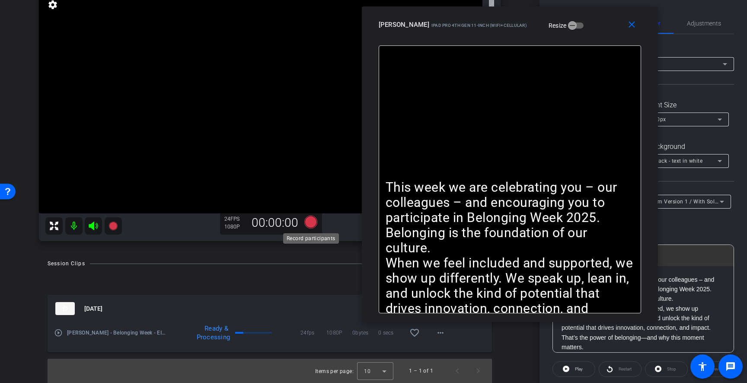
click at [310, 218] on icon at bounding box center [310, 221] width 13 height 13
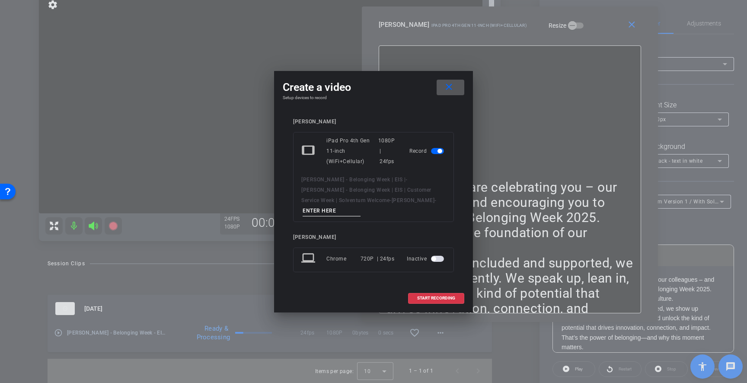
click at [361, 205] on input at bounding box center [332, 210] width 58 height 11
type input "2 wsolv"
click at [449, 296] on span "START RECORDING" at bounding box center [436, 298] width 38 height 4
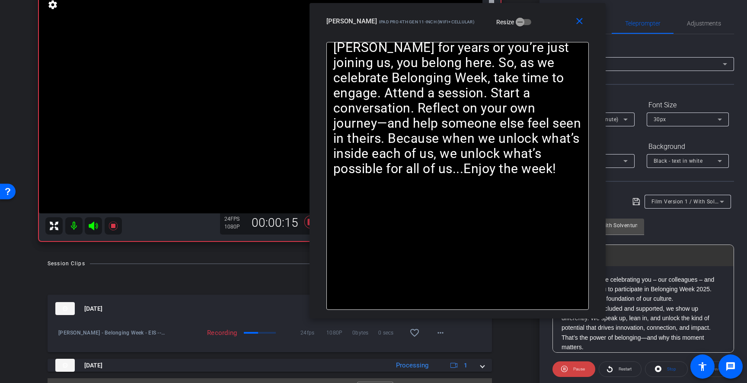
drag, startPoint x: 593, startPoint y: 29, endPoint x: 540, endPoint y: 27, distance: 52.8
click at [541, 27] on div "[PERSON_NAME] iPad Pro 4th Gen 11-inch (WiFi+Cellular) Resize" at bounding box center [461, 21] width 269 height 16
click at [621, 120] on icon at bounding box center [626, 119] width 10 height 10
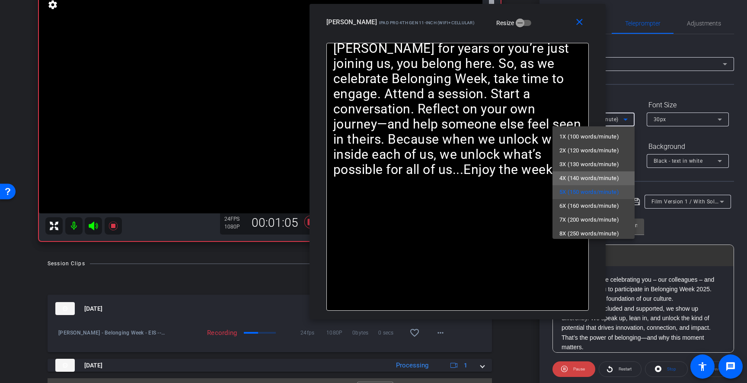
click at [602, 176] on span "4X (140 words/minute)" at bounding box center [590, 178] width 60 height 10
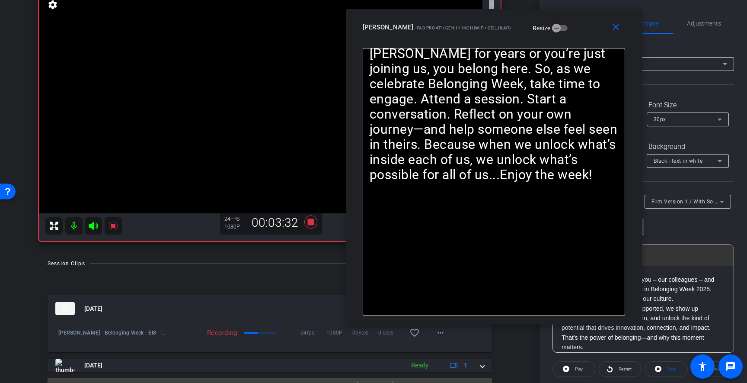
drag, startPoint x: 558, startPoint y: 28, endPoint x: 591, endPoint y: 29, distance: 33.3
click at [591, 29] on div "[PERSON_NAME] iPad Pro 4th Gen 11-inch (WiFi+Cellular) Resize" at bounding box center [497, 27] width 269 height 16
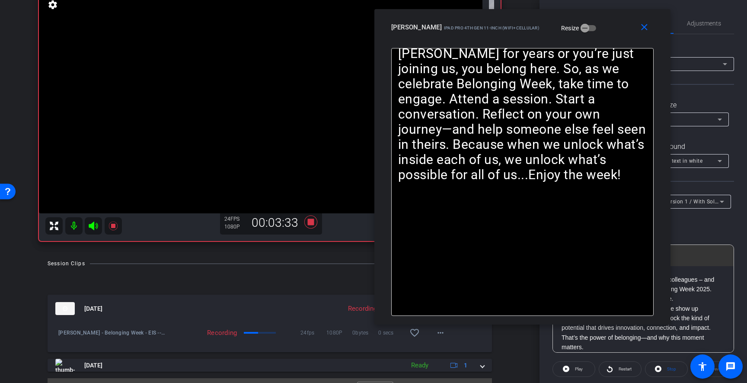
drag, startPoint x: 583, startPoint y: 35, endPoint x: 685, endPoint y: 41, distance: 102.3
click at [671, 41] on div "close [PERSON_NAME] iPad Pro 4th Gen 11-inch (WiFi+Cellular) Resize" at bounding box center [523, 28] width 296 height 39
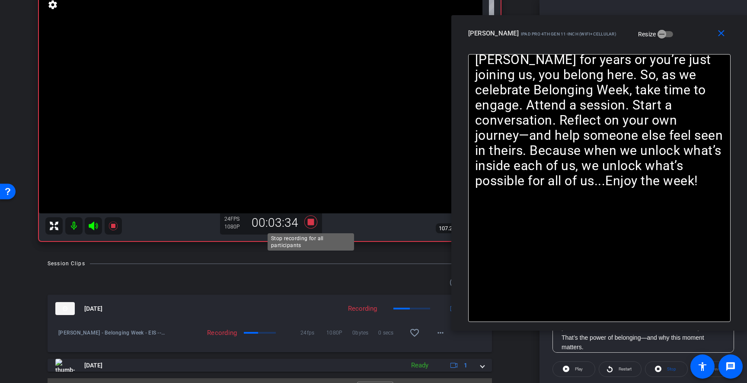
click at [313, 225] on icon at bounding box center [311, 222] width 21 height 16
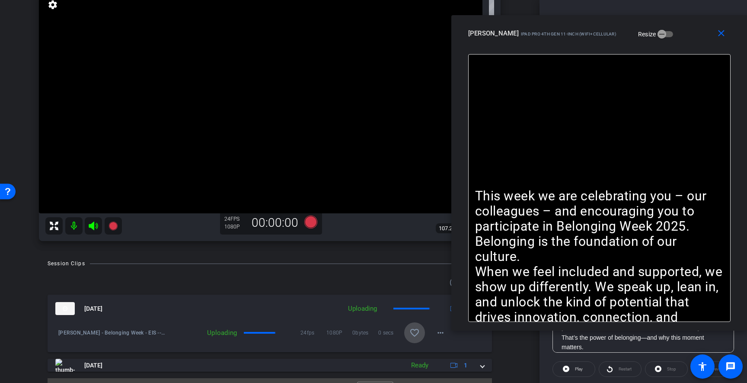
click at [417, 336] on mat-icon "favorite_border" at bounding box center [415, 332] width 10 height 10
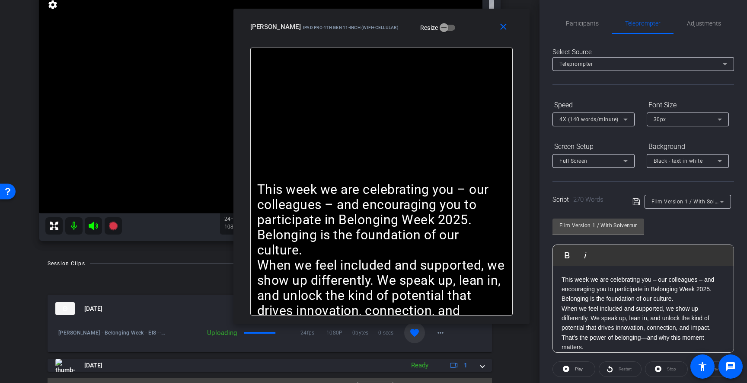
drag, startPoint x: 565, startPoint y: 42, endPoint x: 346, endPoint y: 35, distance: 218.5
click at [346, 35] on div "close [PERSON_NAME] iPad Pro 4th Gen 11-inch (WiFi+Cellular) Resize" at bounding box center [382, 28] width 296 height 39
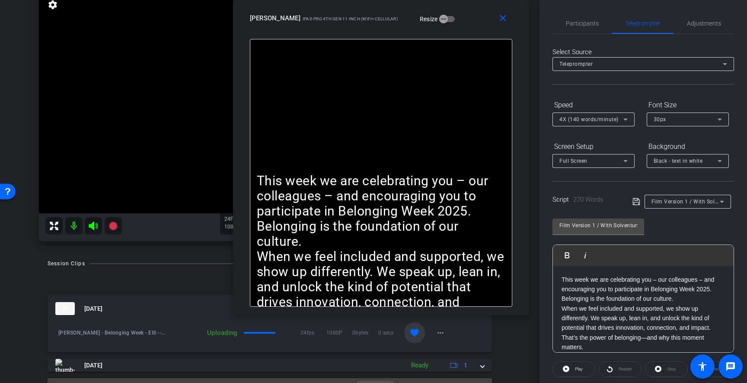
drag, startPoint x: 367, startPoint y: 40, endPoint x: 366, endPoint y: 10, distance: 30.3
click at [366, 10] on div "close [PERSON_NAME] iPad Pro 4th Gen 11-inch (WiFi+Cellular) Resize" at bounding box center [381, 19] width 296 height 39
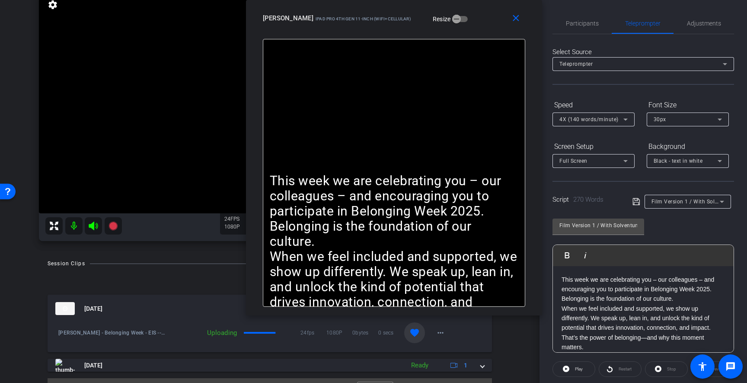
drag, startPoint x: 355, startPoint y: 17, endPoint x: 368, endPoint y: 17, distance: 13.4
click at [368, 17] on span "iPad Pro 4th Gen 11-inch (WiFi+Cellular)" at bounding box center [364, 18] width 96 height 5
click at [521, 19] on mat-icon "close" at bounding box center [516, 18] width 11 height 11
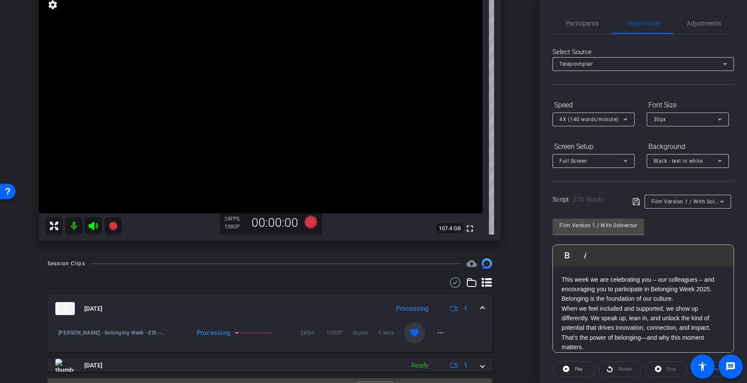
click at [676, 202] on span "Film Version 1 / With Solventum Reference" at bounding box center [706, 201] width 109 height 7
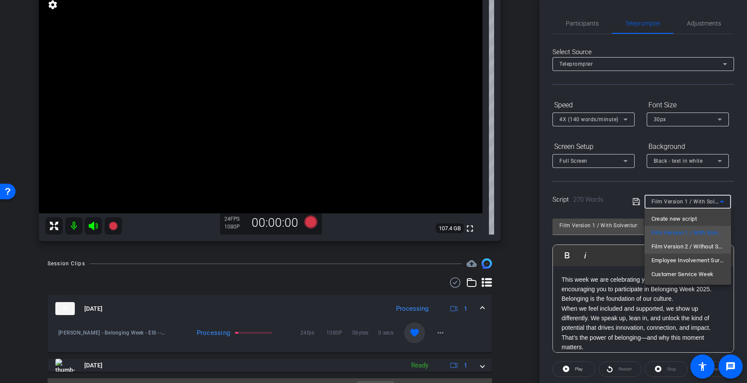
click at [689, 246] on span "Film Version 2 / Without Solventum Reference" at bounding box center [688, 246] width 73 height 10
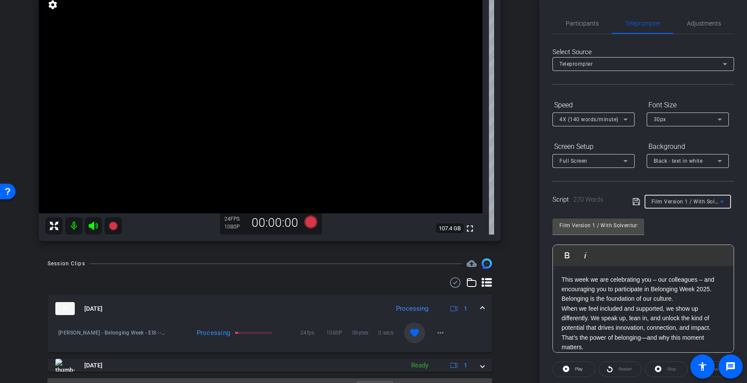
type input "Film Version 2 / Without Solventum Reference"
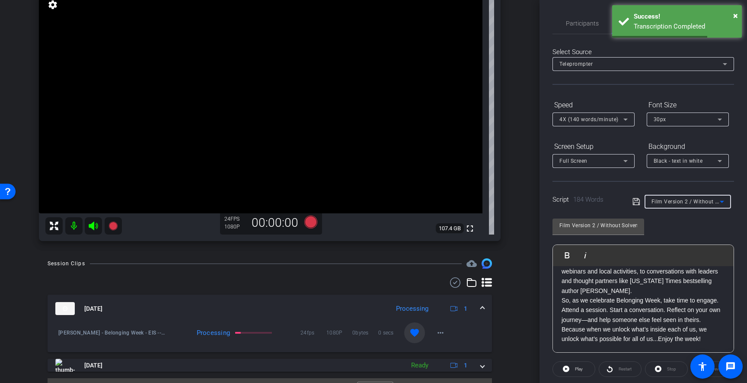
scroll to position [0, 0]
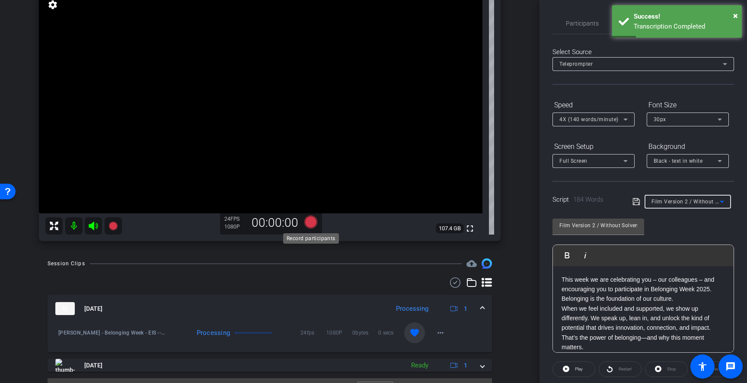
click at [311, 223] on icon at bounding box center [310, 221] width 13 height 13
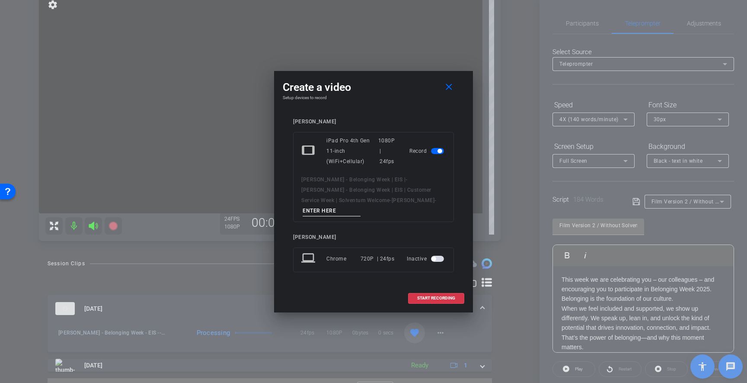
click at [361, 208] on input at bounding box center [332, 210] width 58 height 11
type input "3 without solv"
click at [447, 296] on span "START RECORDING" at bounding box center [436, 298] width 38 height 4
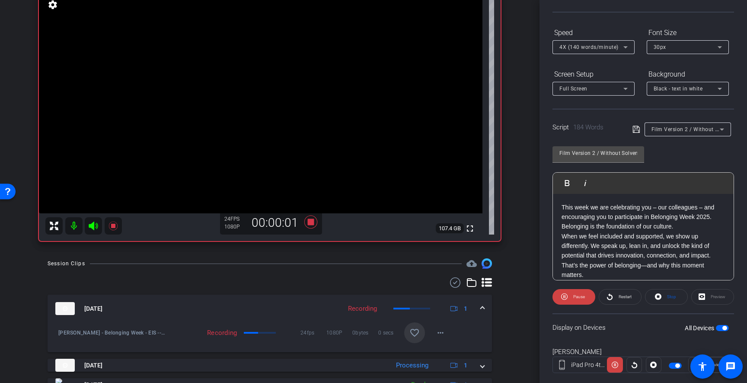
scroll to position [90, 0]
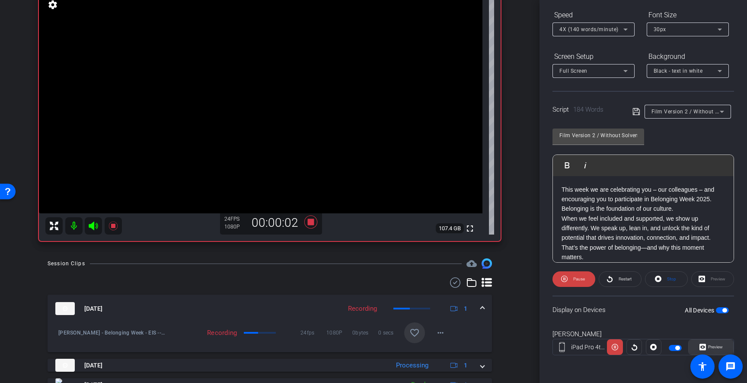
click at [713, 343] on span "Preview" at bounding box center [714, 347] width 17 height 12
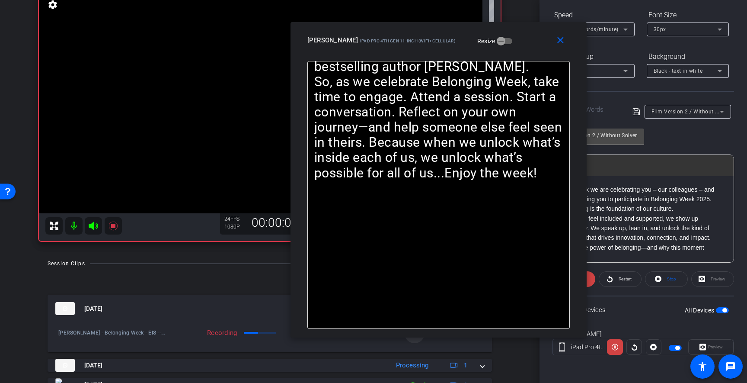
drag, startPoint x: 442, startPoint y: 60, endPoint x: 507, endPoint y: 48, distance: 65.9
click at [507, 48] on div "close [PERSON_NAME] iPad Pro 4th Gen 11-inch (WiFi+Cellular) Resize" at bounding box center [439, 41] width 296 height 39
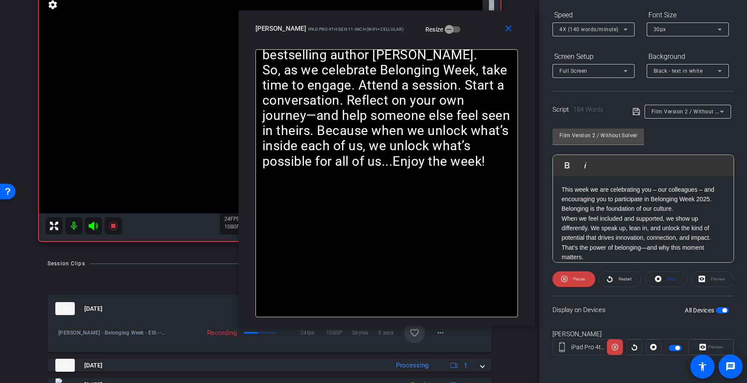
drag, startPoint x: 516, startPoint y: 54, endPoint x: 463, endPoint y: 42, distance: 53.7
click at [463, 42] on div "close [PERSON_NAME] iPad Pro 4th Gen 11-inch (WiFi+Cellular) Resize" at bounding box center [387, 29] width 296 height 39
click at [592, 32] on span "4X (140 words/minute)" at bounding box center [589, 29] width 59 height 6
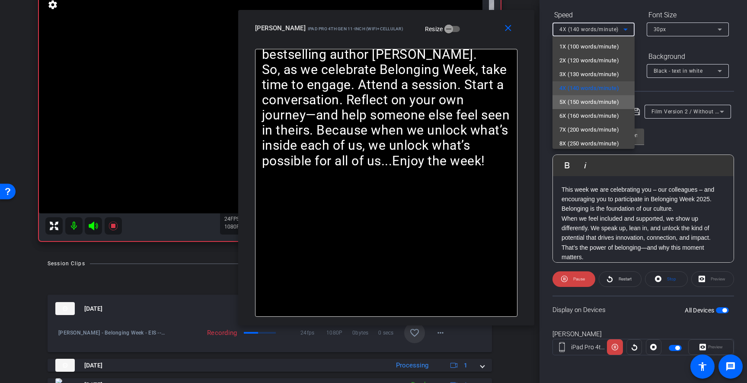
click at [575, 101] on span "5X (150 words/minute)" at bounding box center [590, 102] width 60 height 10
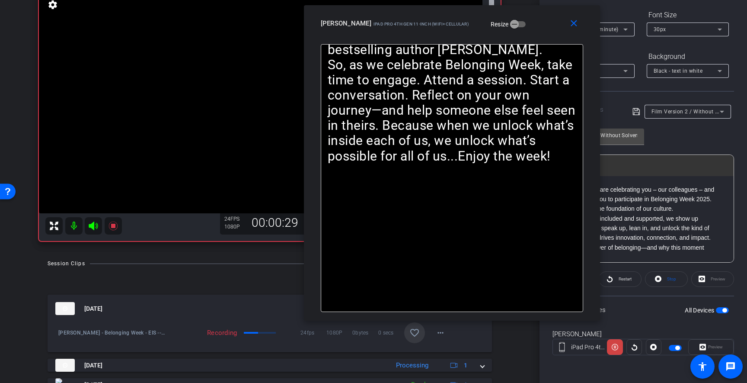
drag, startPoint x: 465, startPoint y: 41, endPoint x: 531, endPoint y: 36, distance: 65.9
click at [531, 36] on div "close [PERSON_NAME] iPad Pro 4th Gen 11-inch (WiFi+Cellular) Resize" at bounding box center [452, 24] width 296 height 39
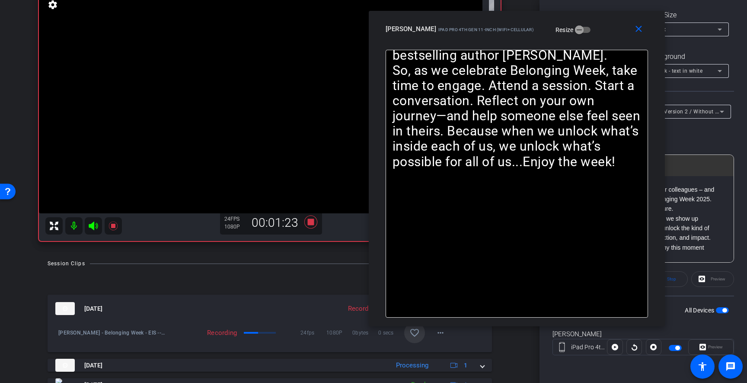
drag, startPoint x: 523, startPoint y: 33, endPoint x: 641, endPoint y: 58, distance: 120.4
click at [641, 50] on div "close [PERSON_NAME] iPad Pro 4th Gen 11-inch (WiFi+Cellular) Resize" at bounding box center [517, 30] width 296 height 39
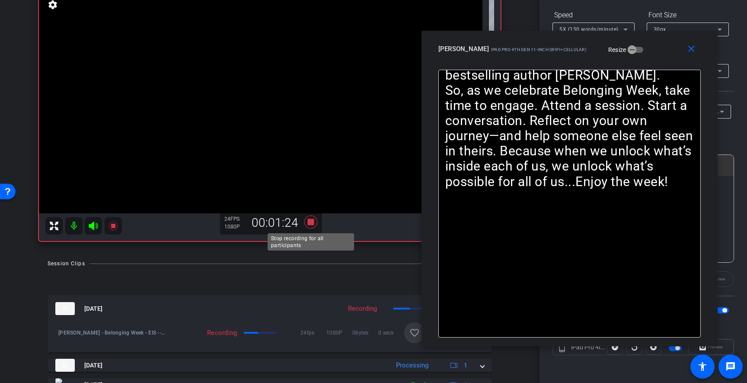
click at [311, 220] on icon at bounding box center [310, 221] width 13 height 13
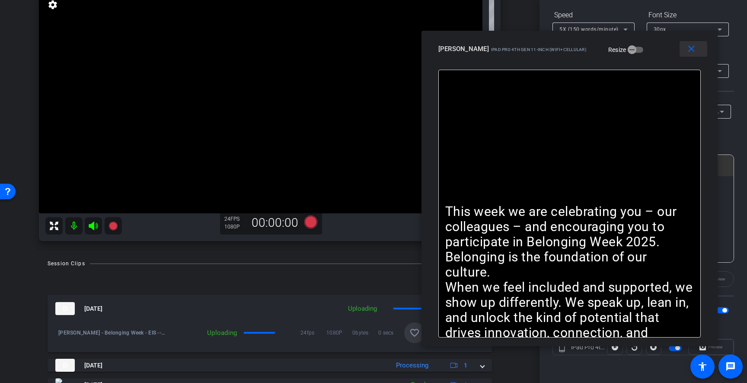
click at [695, 51] on mat-icon "close" at bounding box center [691, 49] width 11 height 11
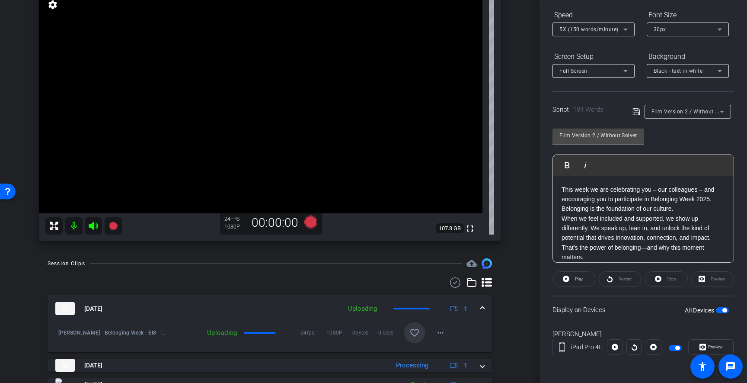
click at [692, 115] on span "Film Version 2 / Without Solventum Reference" at bounding box center [710, 111] width 117 height 7
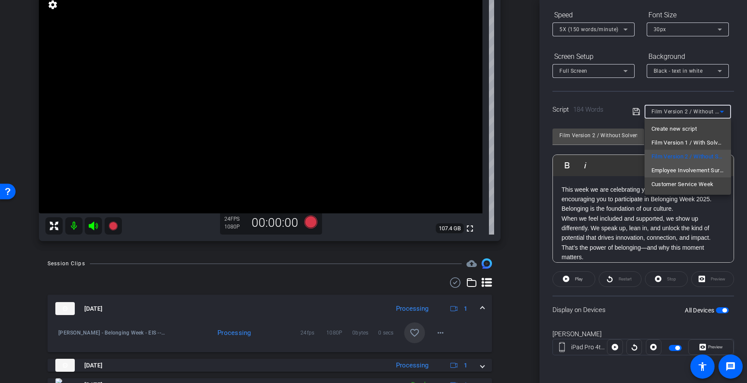
click at [686, 169] on span "Employee Involvement Survey" at bounding box center [688, 170] width 73 height 10
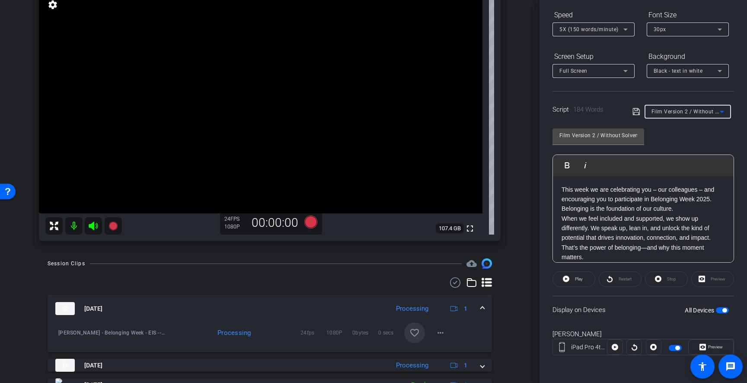
type input "Employee Involvement Survey"
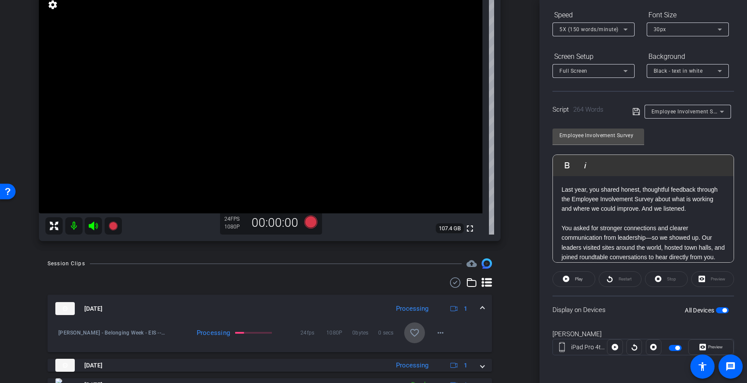
click at [416, 336] on mat-icon "favorite_border" at bounding box center [415, 332] width 10 height 10
click at [716, 351] on span "Preview" at bounding box center [714, 347] width 17 height 12
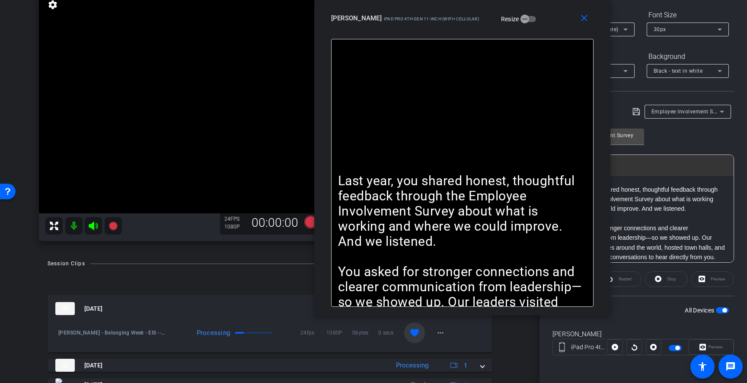
drag, startPoint x: 442, startPoint y: 65, endPoint x: 530, endPoint y: 19, distance: 100.2
click at [530, 19] on div "close [PERSON_NAME] iPad Pro 4th Gen 11-inch (WiFi+Cellular) Resize" at bounding box center [462, 19] width 296 height 39
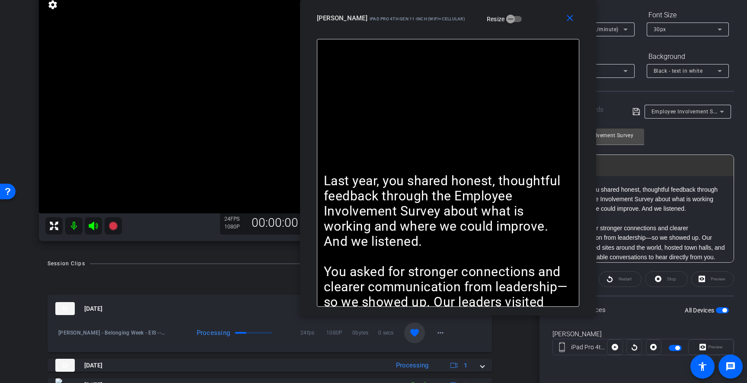
drag, startPoint x: 539, startPoint y: 25, endPoint x: 521, endPoint y: 23, distance: 18.2
click at [522, 24] on div "[PERSON_NAME] iPad Pro 4th Gen 11-inch (WiFi+Cellular) Resize" at bounding box center [451, 18] width 269 height 16
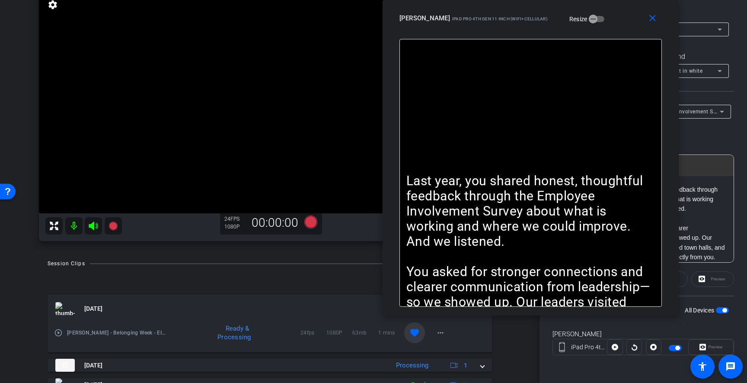
drag, startPoint x: 511, startPoint y: 29, endPoint x: 597, endPoint y: 29, distance: 86.1
click at [597, 29] on div "close [PERSON_NAME] iPad Pro 4th Gen 11-inch (WiFi+Cellular) Resize" at bounding box center [531, 19] width 296 height 39
click at [310, 224] on icon at bounding box center [310, 221] width 13 height 13
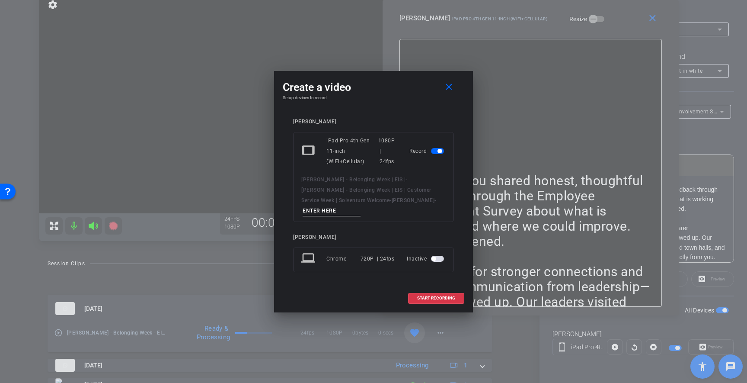
click at [361, 208] on input at bounding box center [332, 210] width 58 height 11
type input "4 EIS"
click at [445, 296] on span "START RECORDING" at bounding box center [436, 298] width 38 height 4
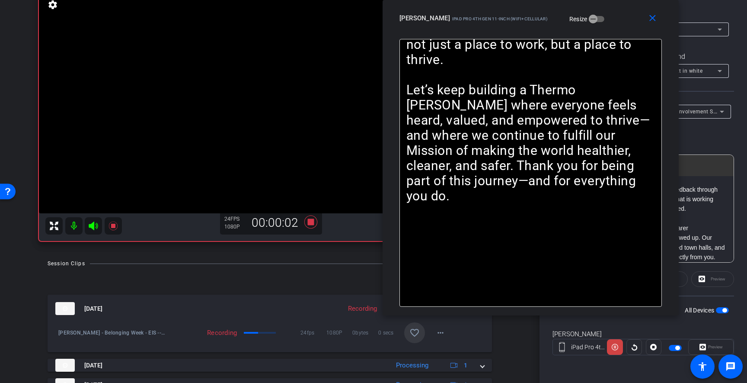
click at [603, 32] on div "close [PERSON_NAME] iPad Pro 4th Gen 11-inch (WiFi+Cellular) Resize" at bounding box center [531, 19] width 296 height 39
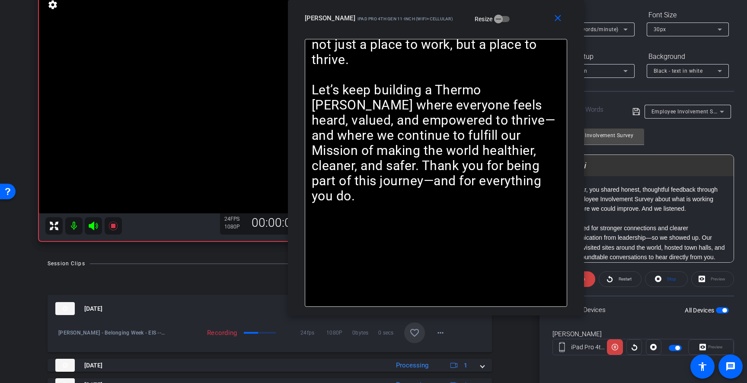
drag, startPoint x: 603, startPoint y: 32, endPoint x: 507, endPoint y: 15, distance: 97.6
click at [507, 15] on div "close [PERSON_NAME] iPad Pro 4th Gen 11-inch (WiFi+Cellular) Resize" at bounding box center [436, 19] width 296 height 39
click at [590, 280] on span at bounding box center [574, 279] width 43 height 21
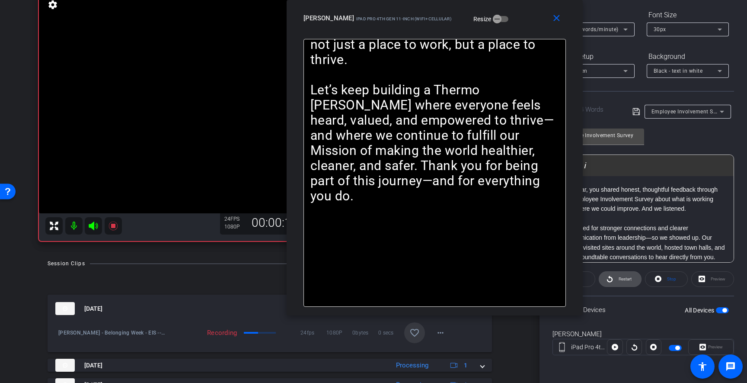
click at [618, 279] on span "Restart" at bounding box center [624, 279] width 15 height 12
click at [614, 32] on span "5X (150 words/minute)" at bounding box center [589, 29] width 59 height 6
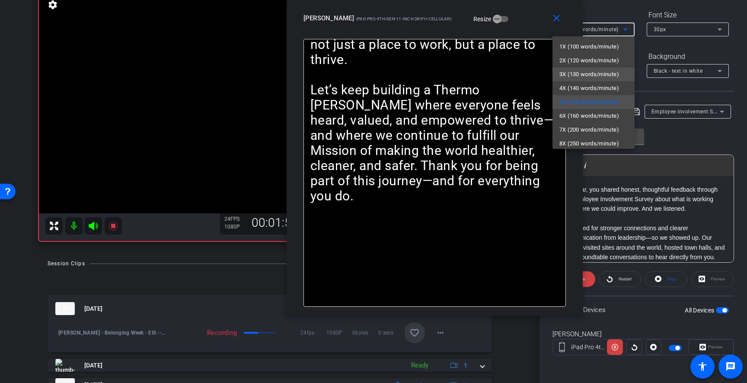
click at [593, 74] on span "3X (130 words/minute)" at bounding box center [590, 74] width 60 height 10
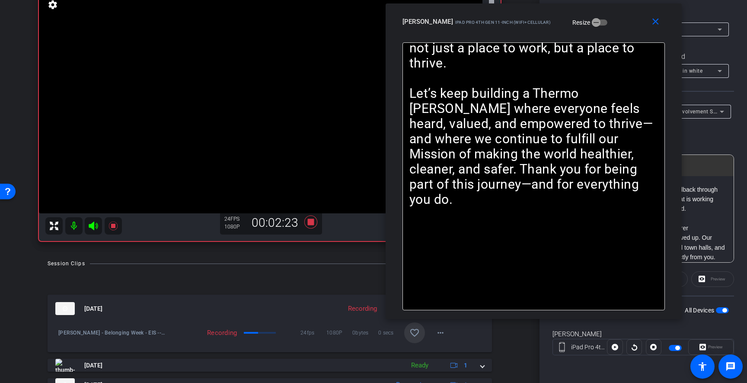
drag, startPoint x: 510, startPoint y: 17, endPoint x: 657, endPoint y: 32, distance: 147.8
click at [658, 29] on div "[PERSON_NAME] iPad Pro 4th Gen 11-inch (WiFi+Cellular) Resize" at bounding box center [537, 22] width 269 height 16
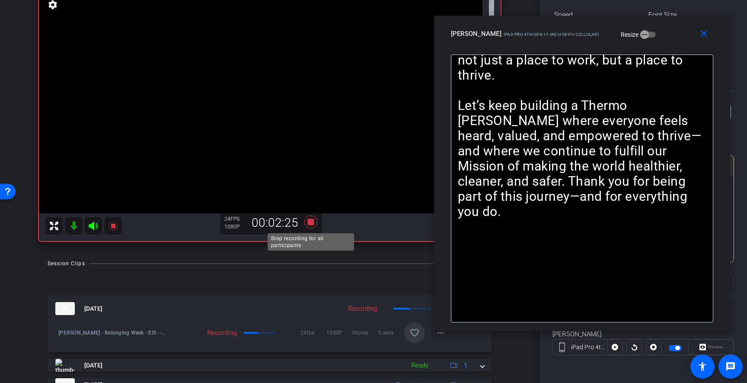
click at [311, 223] on icon at bounding box center [310, 221] width 13 height 13
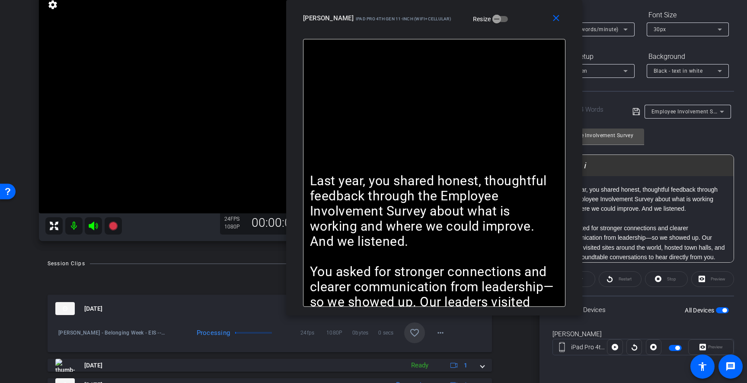
drag, startPoint x: 663, startPoint y: 38, endPoint x: 515, endPoint y: 22, distance: 148.8
click at [515, 22] on div "[PERSON_NAME] iPad Pro 4th Gen 11-inch (WiFi+Cellular) Resize" at bounding box center [437, 18] width 269 height 16
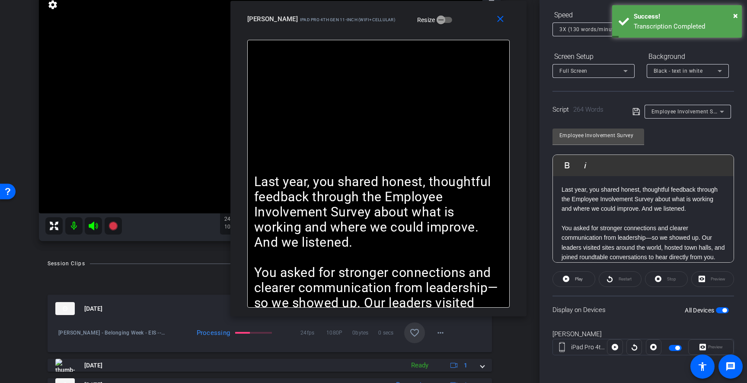
drag, startPoint x: 519, startPoint y: 30, endPoint x: 463, endPoint y: 31, distance: 55.8
click at [463, 31] on div "close [PERSON_NAME] iPad Pro 4th Gen 11-inch (WiFi+Cellular) Resize" at bounding box center [379, 20] width 296 height 39
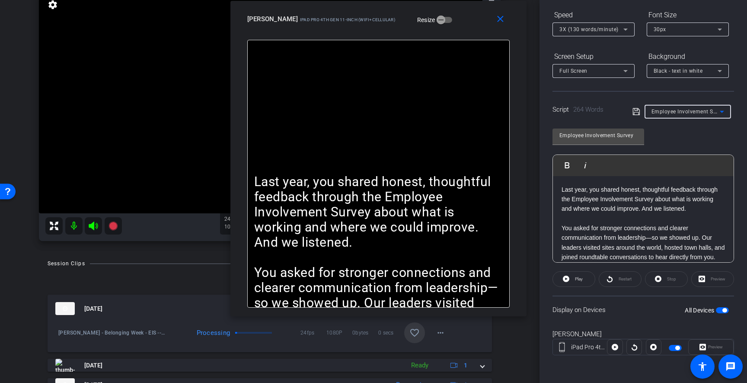
click at [669, 110] on span "Employee Involvement Survey" at bounding box center [690, 111] width 76 height 7
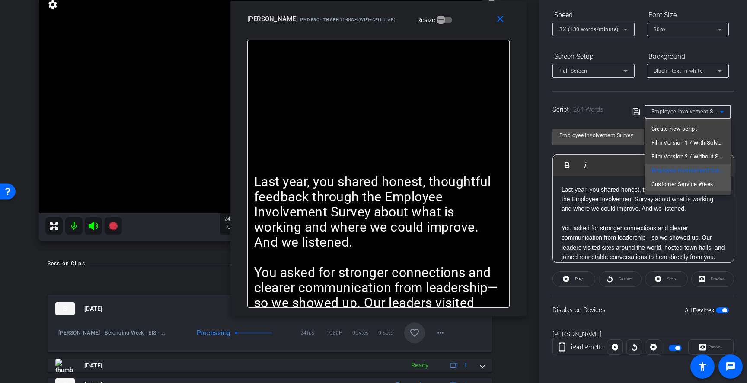
click at [668, 184] on span "Customer Service Week" at bounding box center [683, 184] width 62 height 10
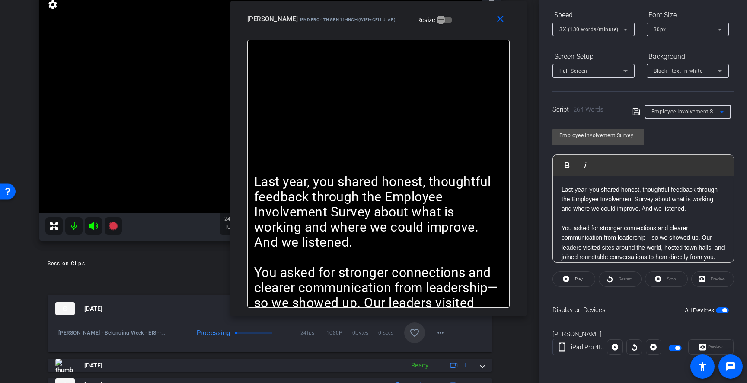
type input "Customer Service Week"
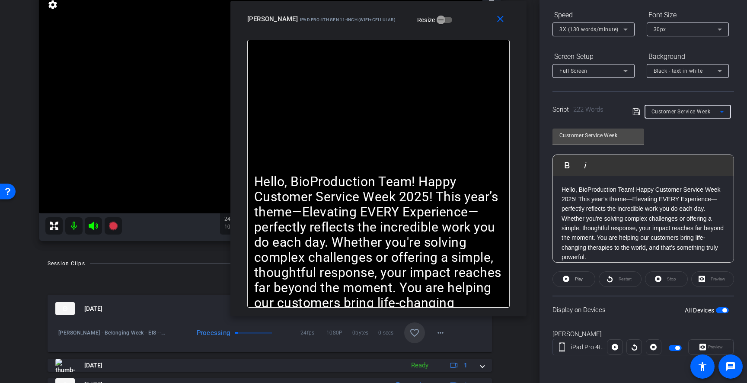
click at [710, 210] on p "Hello, BioProduction Team! Happy Customer Service Week 2025! This year’s theme—…" at bounding box center [643, 223] width 163 height 77
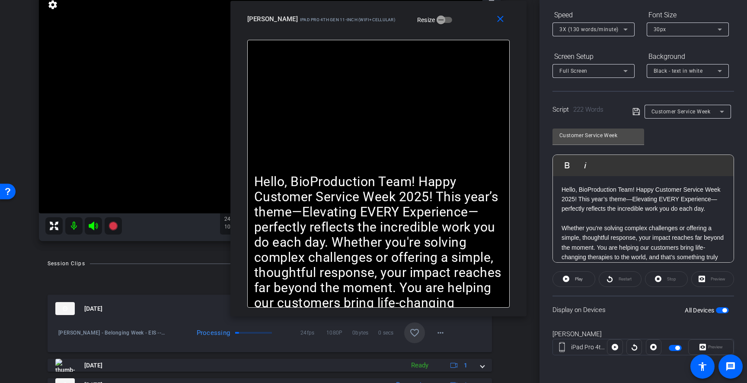
click at [637, 110] on icon at bounding box center [636, 111] width 7 height 7
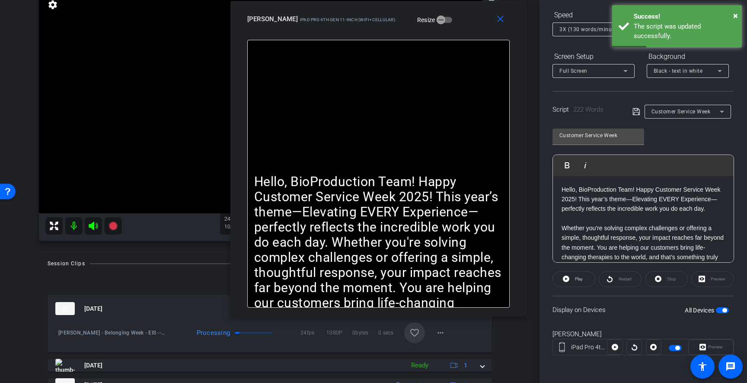
click at [637, 208] on p "Hello, BioProduction Team! Happy Customer Service Week 2025! This year’s theme—…" at bounding box center [643, 199] width 163 height 29
click at [502, 20] on mat-icon "close" at bounding box center [500, 19] width 11 height 11
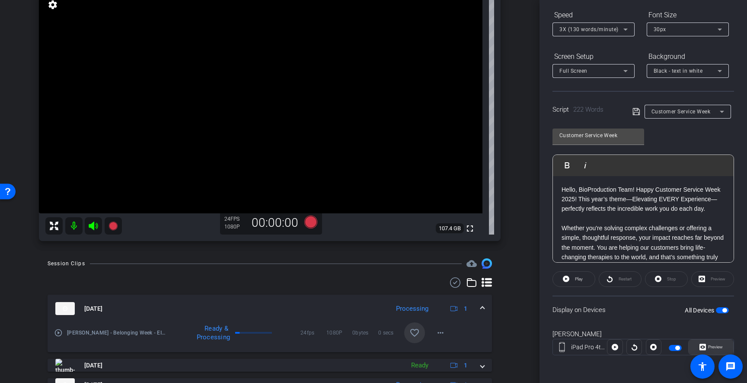
click at [711, 345] on span "Preview" at bounding box center [715, 346] width 15 height 5
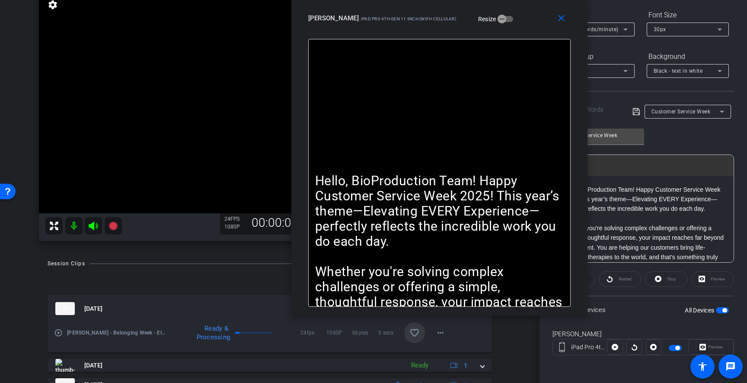
drag, startPoint x: 440, startPoint y: 62, endPoint x: 503, endPoint y: 2, distance: 86.6
click at [503, 2] on div "close [PERSON_NAME] iPad Pro 4th Gen 11-inch (WiFi+Cellular) Resize" at bounding box center [440, 19] width 296 height 39
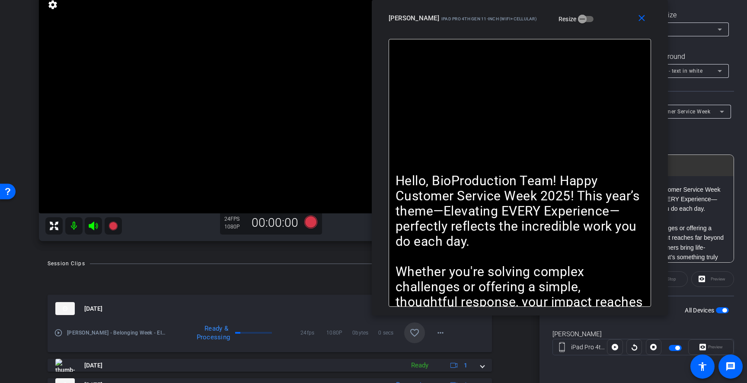
drag, startPoint x: 507, startPoint y: 19, endPoint x: 587, endPoint y: 6, distance: 81.1
click at [587, 6] on div "close [PERSON_NAME] iPad Pro 4th Gen 11-inch (WiFi+Cellular) Resize" at bounding box center [520, 19] width 296 height 39
click at [315, 221] on icon at bounding box center [310, 221] width 13 height 13
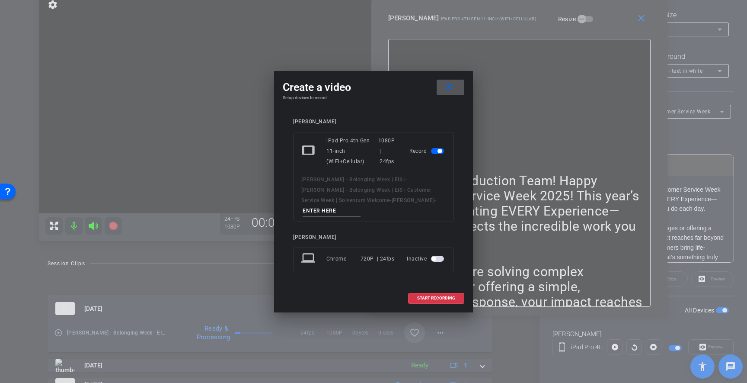
click at [361, 205] on input at bounding box center [332, 210] width 58 height 11
type input "5 CSW"
click at [453, 296] on span "START RECORDING" at bounding box center [436, 298] width 38 height 4
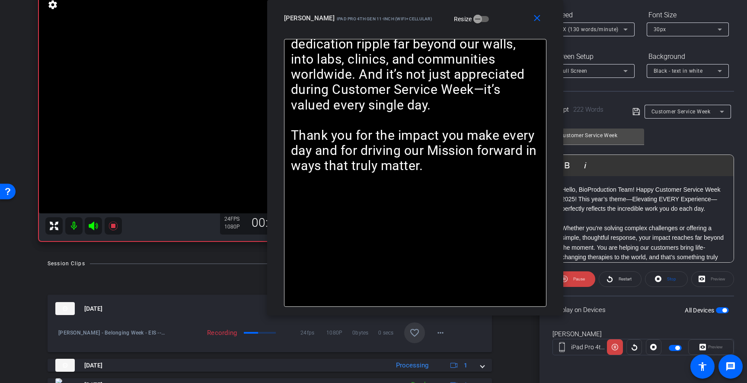
drag, startPoint x: 601, startPoint y: 30, endPoint x: 495, endPoint y: 26, distance: 105.6
click at [495, 25] on div "close [PERSON_NAME] iPad Pro 4th Gen 11-inch (WiFi+Cellular) Resize" at bounding box center [415, 19] width 296 height 39
click at [611, 35] on div "3X (130 words/minute)" at bounding box center [594, 29] width 68 height 14
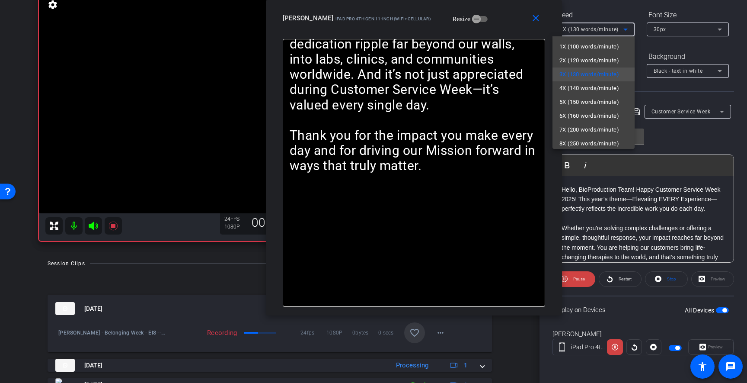
click at [572, 278] on div at bounding box center [373, 191] width 747 height 383
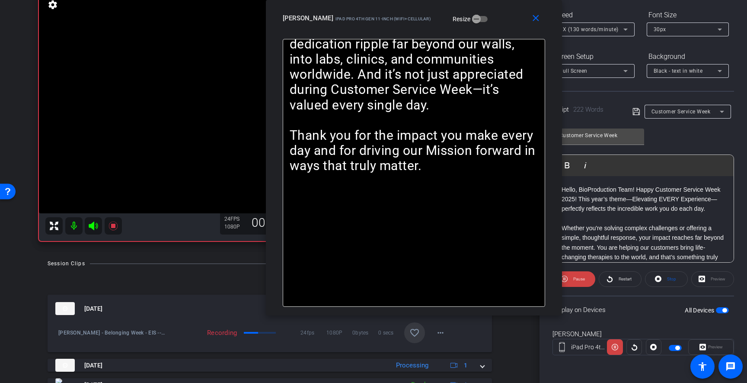
click at [572, 278] on span "Pause" at bounding box center [578, 279] width 14 height 12
click at [620, 279] on span "Restart" at bounding box center [625, 278] width 13 height 5
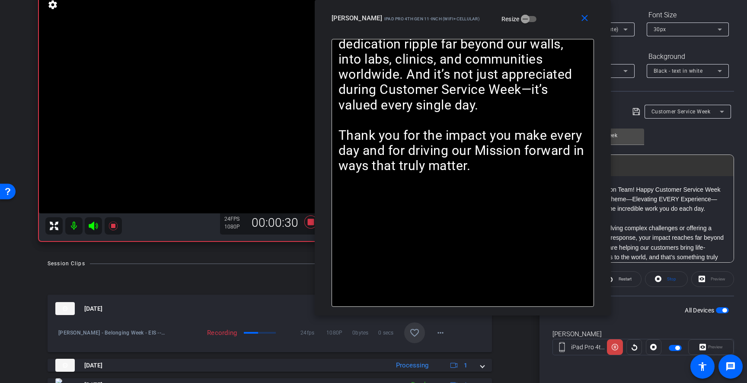
drag, startPoint x: 485, startPoint y: 22, endPoint x: 534, endPoint y: 12, distance: 50.0
click at [534, 12] on div "[PERSON_NAME] iPad Pro 4th Gen 11-inch (WiFi+Cellular) Resize" at bounding box center [466, 18] width 269 height 16
click at [311, 224] on icon at bounding box center [310, 221] width 13 height 13
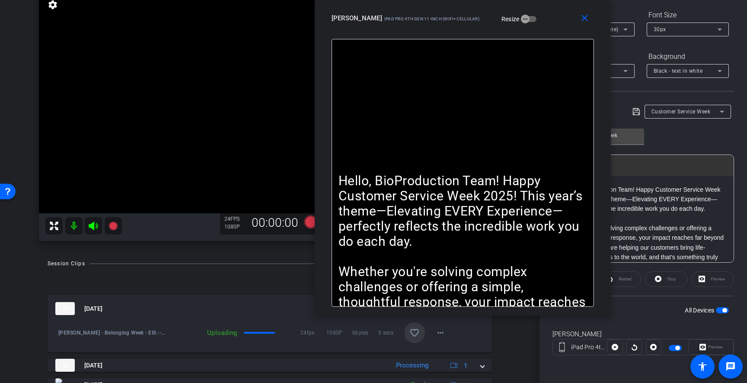
click at [726, 310] on span "button" at bounding box center [725, 310] width 4 height 4
click at [590, 20] on span at bounding box center [587, 18] width 28 height 21
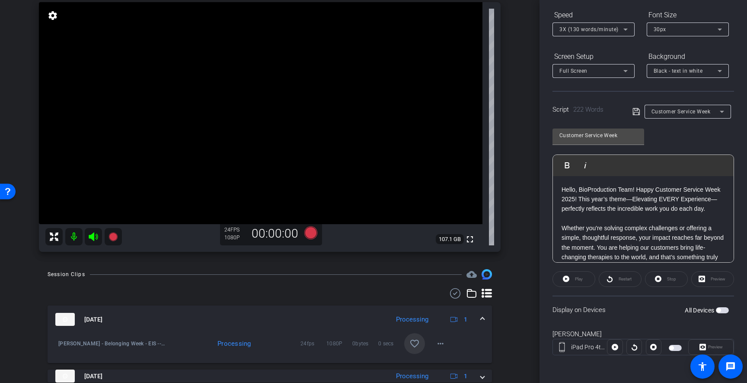
scroll to position [63, 0]
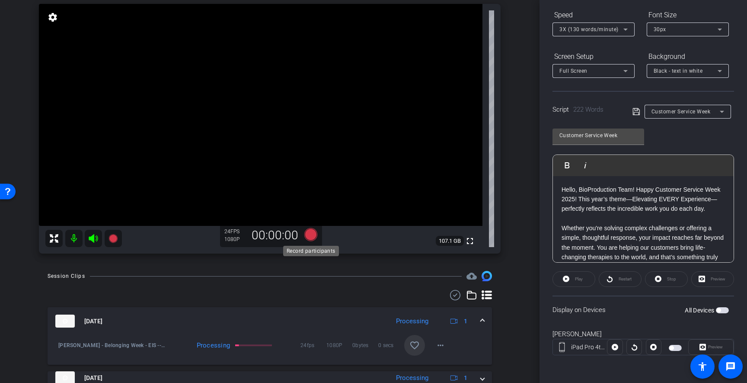
click at [311, 235] on icon at bounding box center [310, 234] width 13 height 13
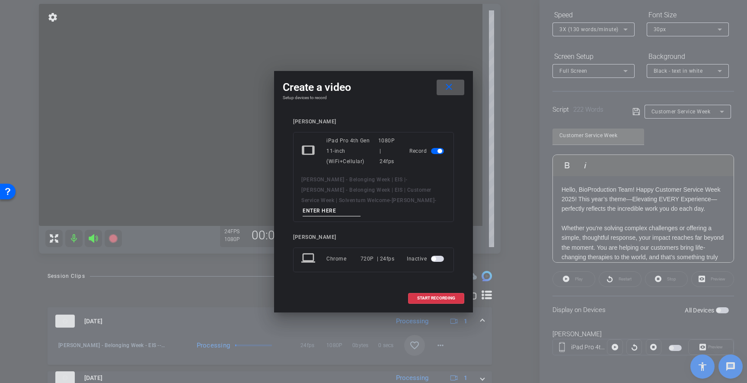
click at [361, 210] on input at bounding box center [332, 210] width 58 height 11
type input "g"
type input "6"
click at [435, 296] on span "START RECORDING" at bounding box center [436, 298] width 38 height 4
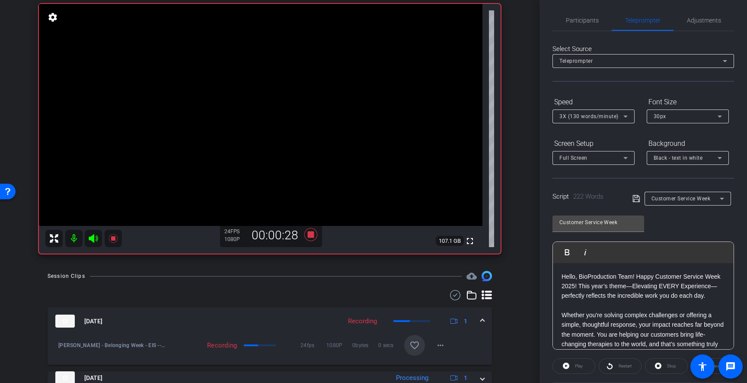
scroll to position [0, 0]
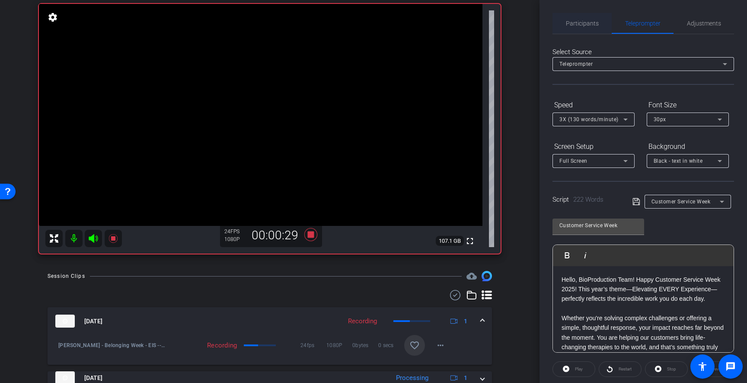
click at [597, 30] on span "Participants" at bounding box center [582, 23] width 33 height 21
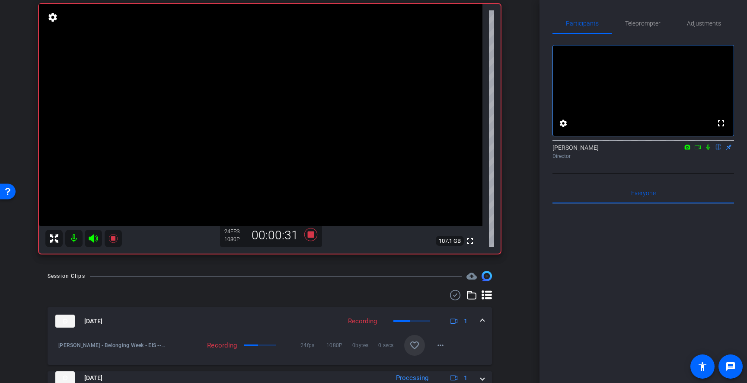
click at [707, 150] on icon at bounding box center [708, 147] width 7 height 6
click at [709, 150] on icon at bounding box center [708, 147] width 5 height 6
click at [707, 150] on icon at bounding box center [708, 147] width 3 height 6
click at [708, 150] on icon at bounding box center [708, 147] width 7 height 6
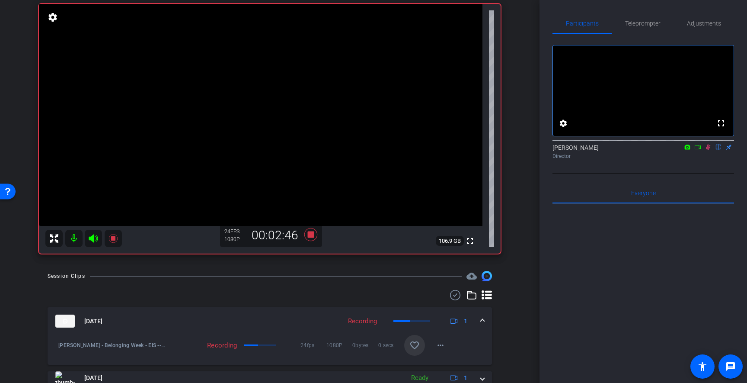
click at [711, 150] on icon at bounding box center [708, 147] width 7 height 6
click at [312, 237] on icon at bounding box center [310, 234] width 13 height 13
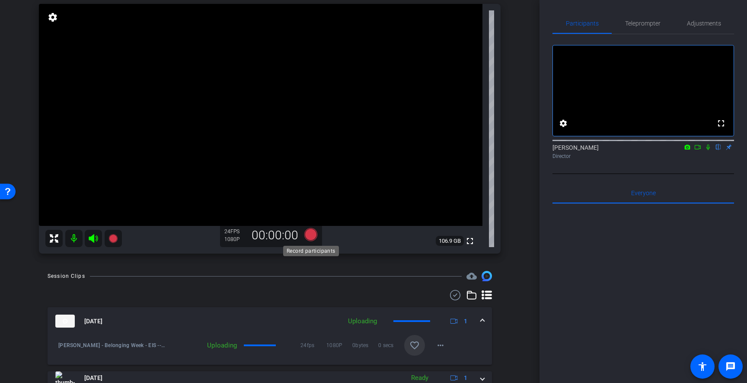
click at [311, 237] on icon at bounding box center [310, 234] width 13 height 13
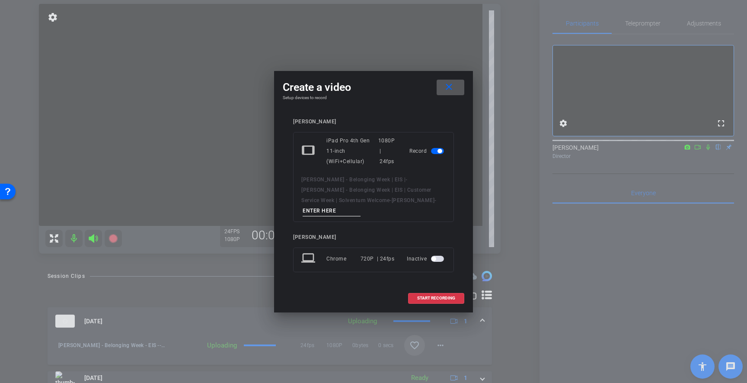
click at [361, 207] on input at bounding box center [332, 210] width 58 height 11
type input "7"
click at [447, 295] on span at bounding box center [436, 298] width 55 height 21
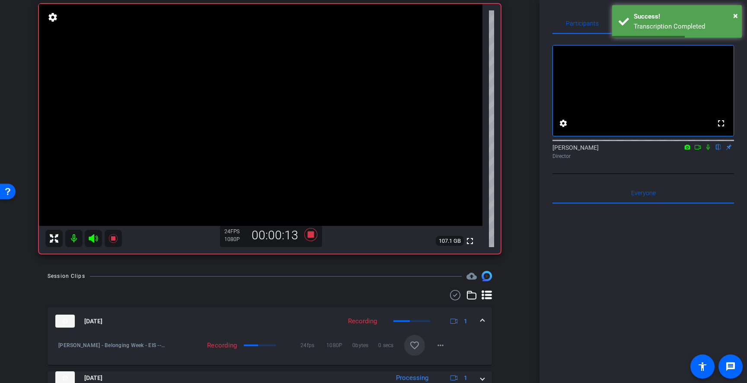
click at [708, 150] on icon at bounding box center [708, 147] width 3 height 6
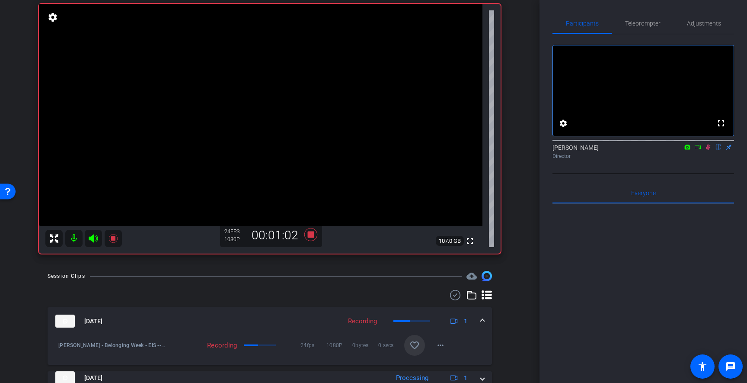
click at [707, 150] on icon at bounding box center [708, 147] width 7 height 6
click at [313, 234] on icon at bounding box center [310, 234] width 13 height 13
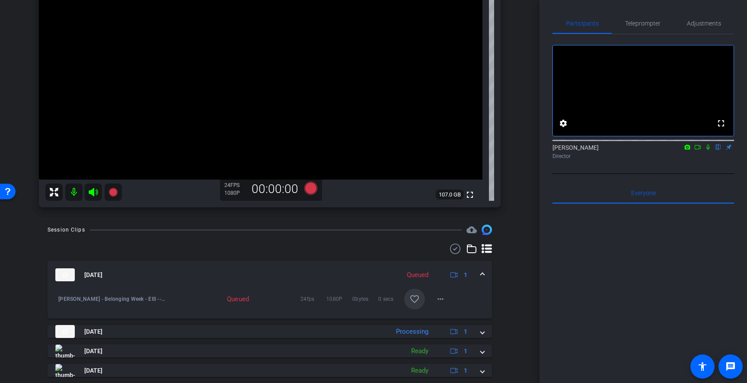
scroll to position [115, 0]
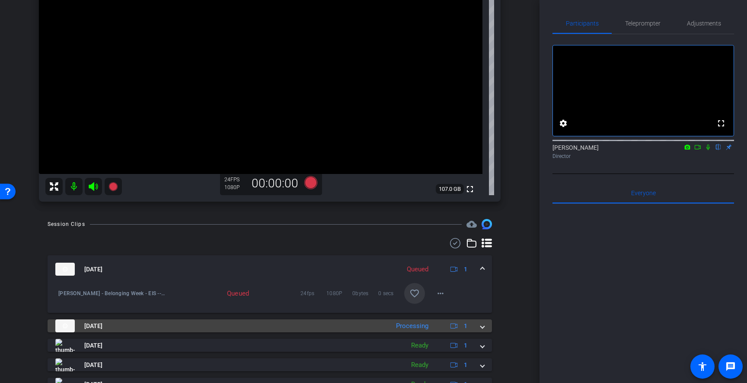
click at [481, 325] on span at bounding box center [482, 325] width 3 height 9
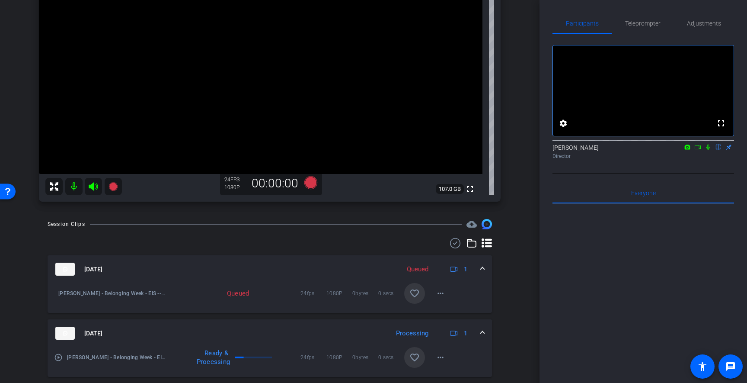
click at [414, 354] on mat-icon "favorite_border" at bounding box center [415, 357] width 10 height 10
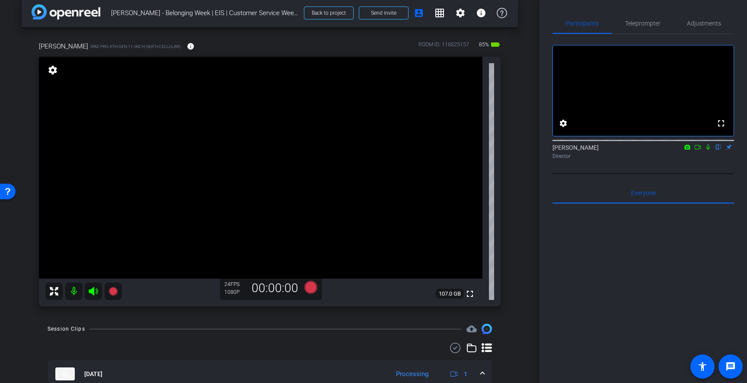
scroll to position [0, 0]
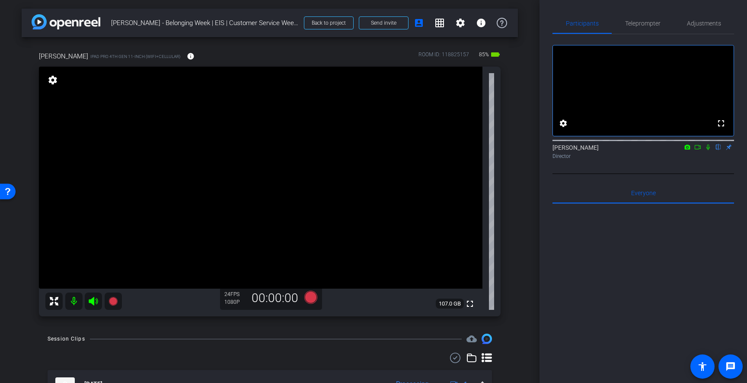
click at [708, 150] on icon at bounding box center [708, 147] width 3 height 6
click at [698, 150] on icon at bounding box center [698, 147] width 7 height 6
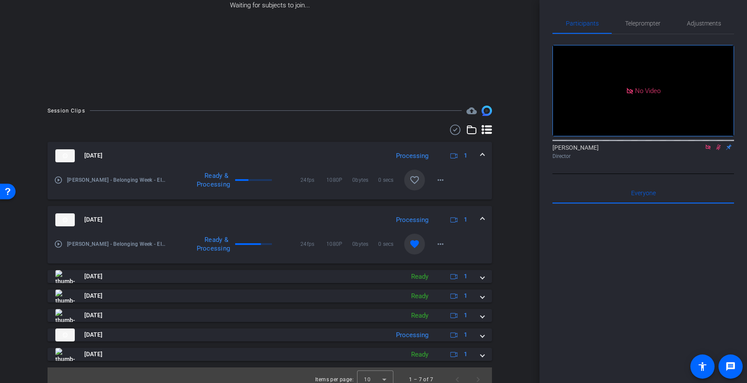
scroll to position [132, 0]
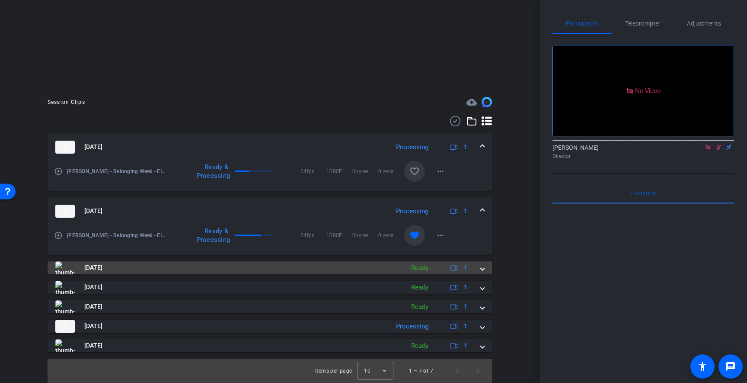
click at [481, 269] on span at bounding box center [482, 267] width 3 height 9
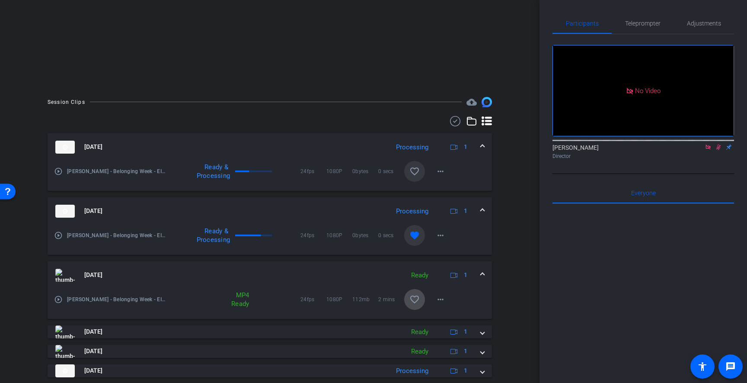
click at [413, 295] on mat-icon "favorite_border" at bounding box center [415, 299] width 10 height 10
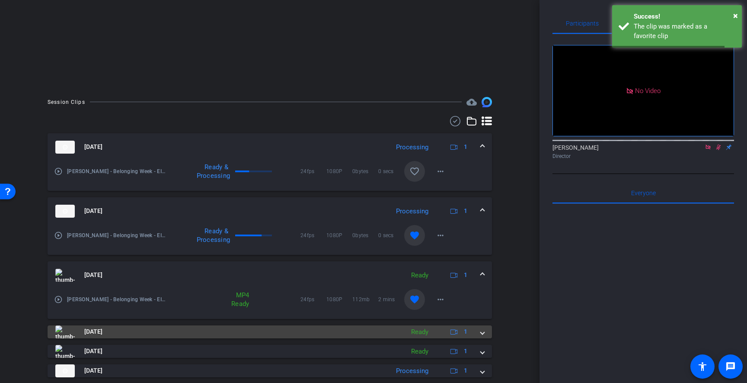
click at [482, 329] on span at bounding box center [482, 331] width 3 height 9
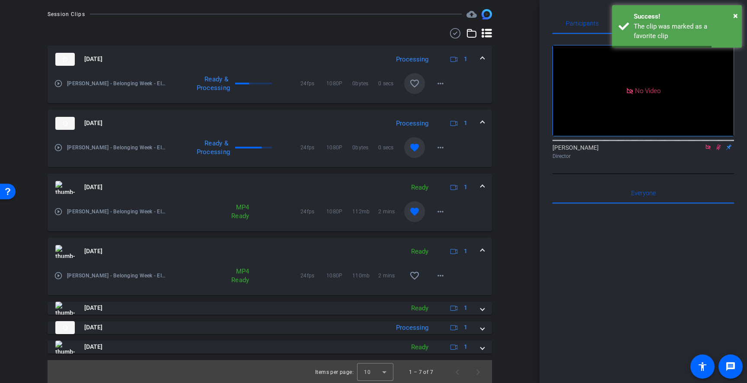
scroll to position [221, 0]
click at [416, 282] on span at bounding box center [414, 274] width 21 height 21
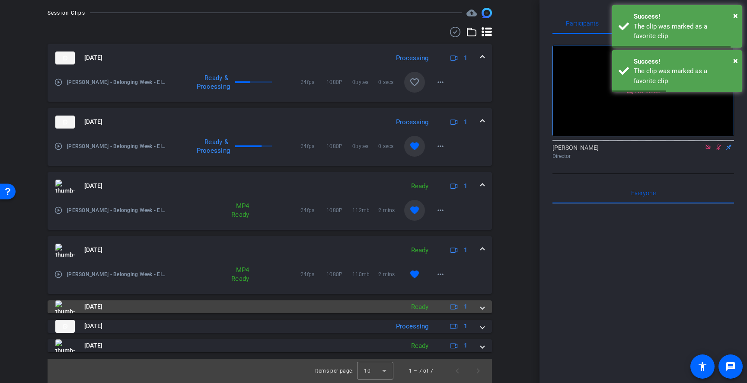
click at [480, 304] on div "[DATE] Ready 1" at bounding box center [268, 306] width 426 height 13
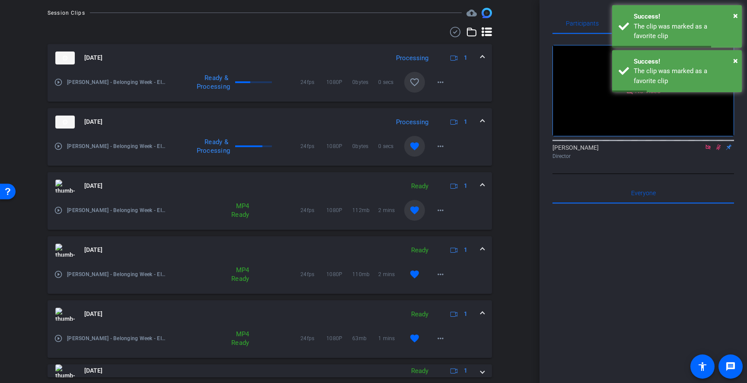
scroll to position [266, 0]
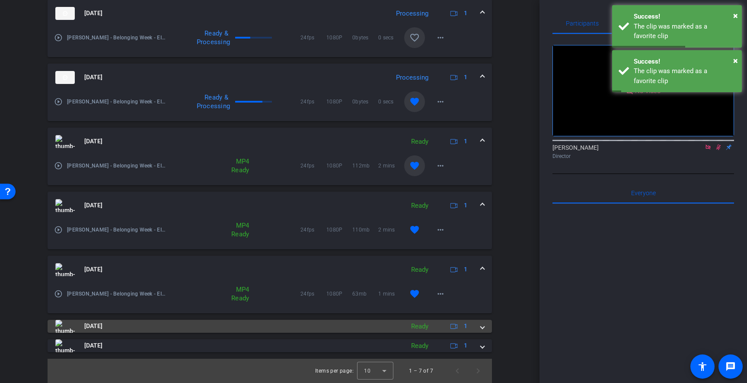
click at [481, 324] on span at bounding box center [482, 325] width 3 height 9
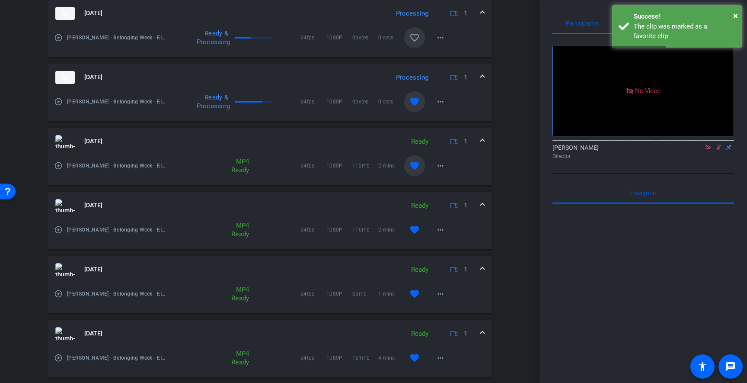
click at [483, 331] on span at bounding box center [482, 333] width 3 height 9
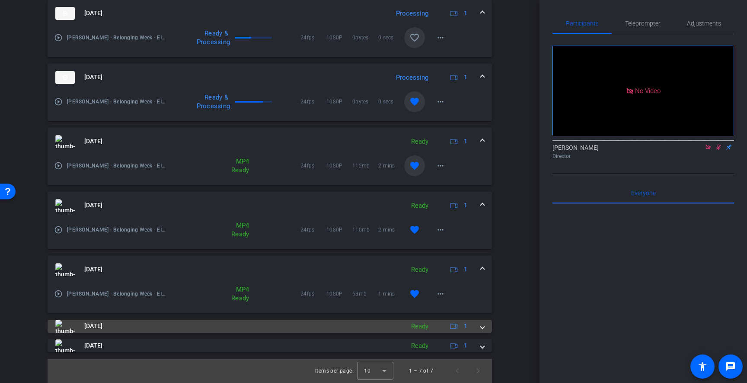
click at [483, 326] on span at bounding box center [482, 325] width 3 height 9
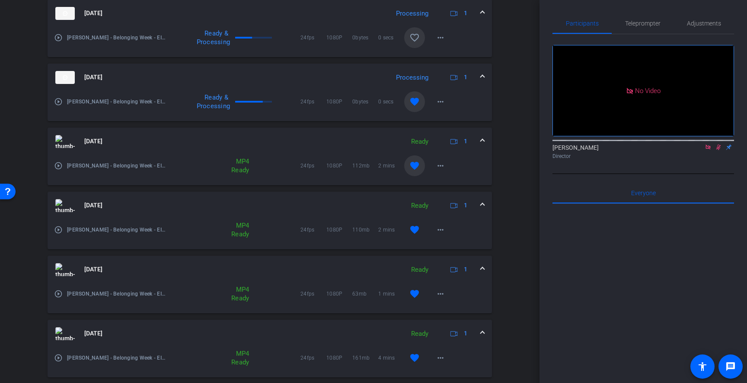
scroll to position [310, 0]
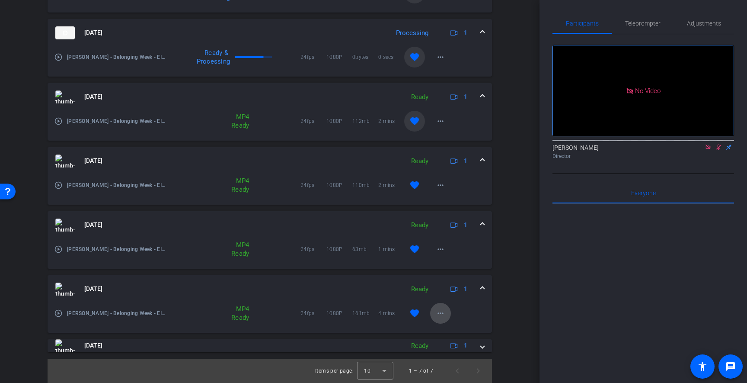
click at [444, 314] on mat-icon "more_horiz" at bounding box center [441, 313] width 10 height 10
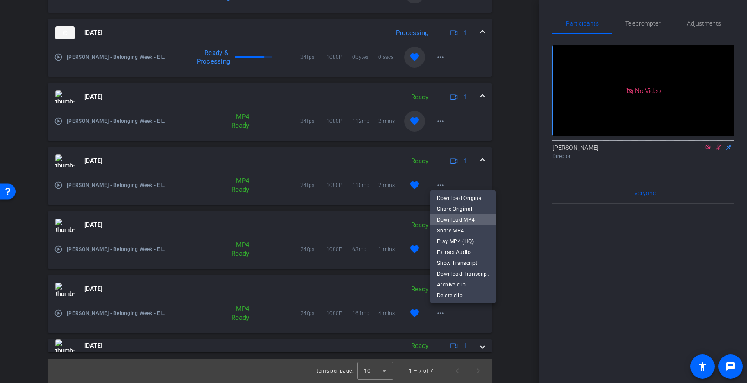
click at [488, 224] on button "Download MP4" at bounding box center [463, 219] width 66 height 11
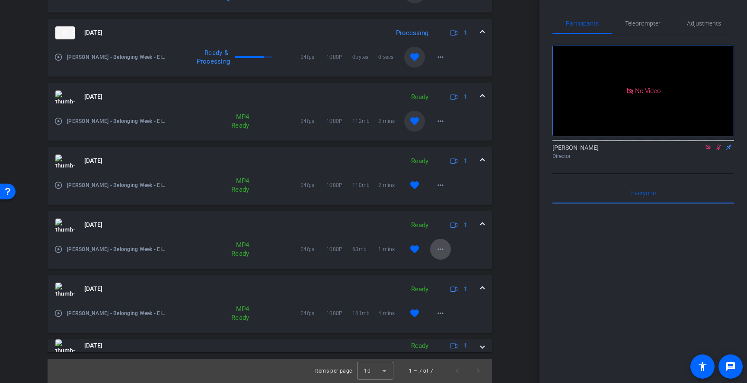
click at [441, 251] on mat-icon "more_horiz" at bounding box center [441, 249] width 10 height 10
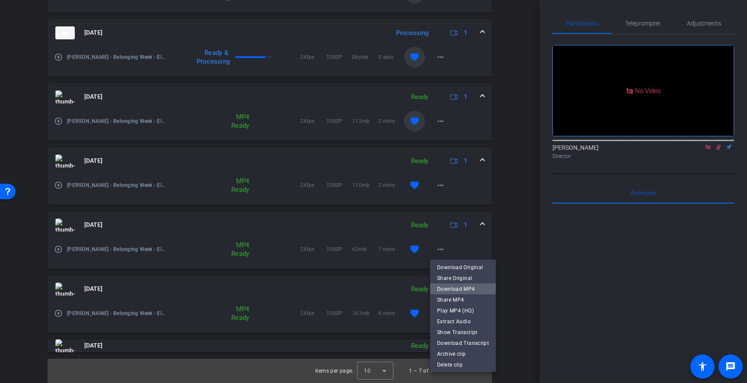
click at [461, 285] on span "Download MP4" at bounding box center [463, 289] width 52 height 10
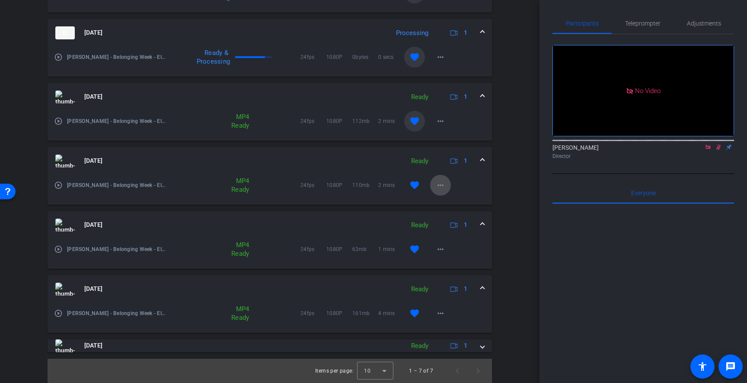
click at [443, 184] on mat-icon "more_horiz" at bounding box center [441, 185] width 10 height 10
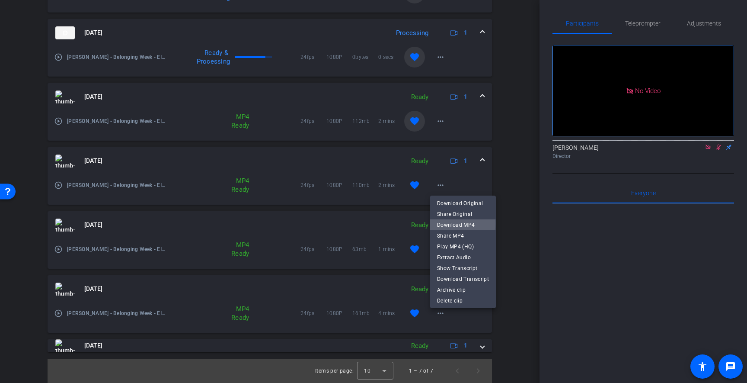
click at [458, 223] on span "Download MP4" at bounding box center [463, 225] width 52 height 10
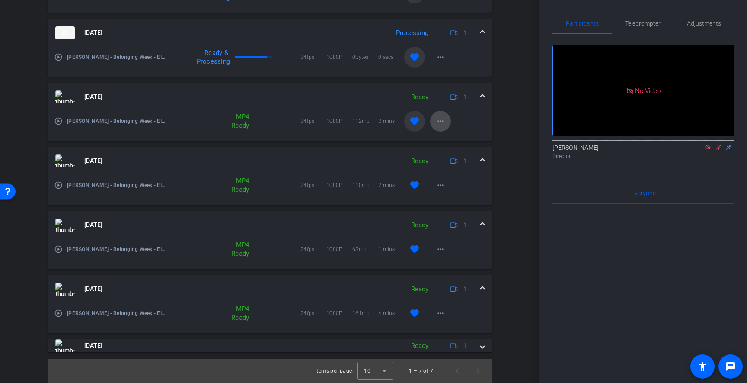
click at [443, 119] on mat-icon "more_horiz" at bounding box center [441, 121] width 10 height 10
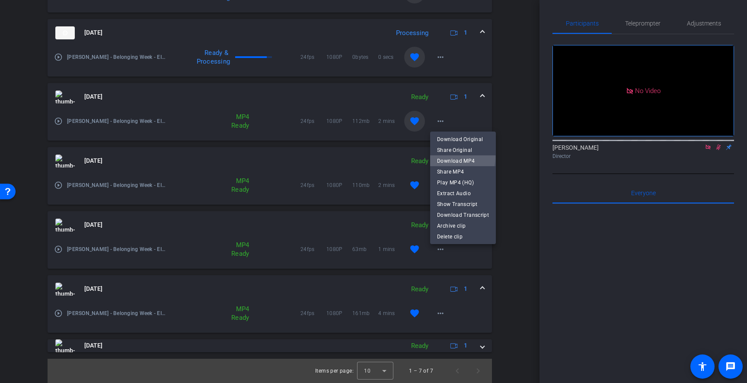
click at [455, 157] on span "Download MP4" at bounding box center [463, 161] width 52 height 10
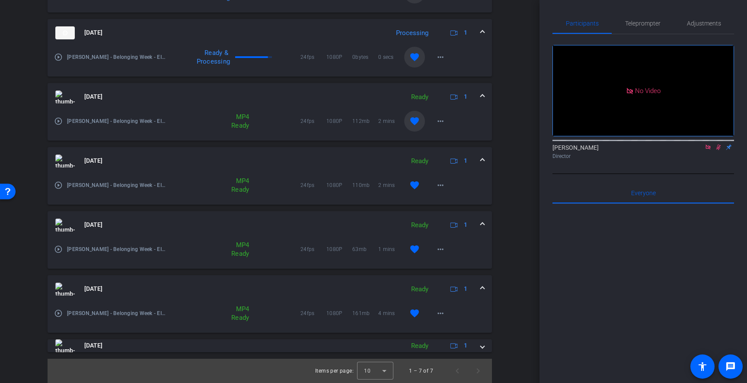
click at [482, 288] on span at bounding box center [482, 288] width 3 height 9
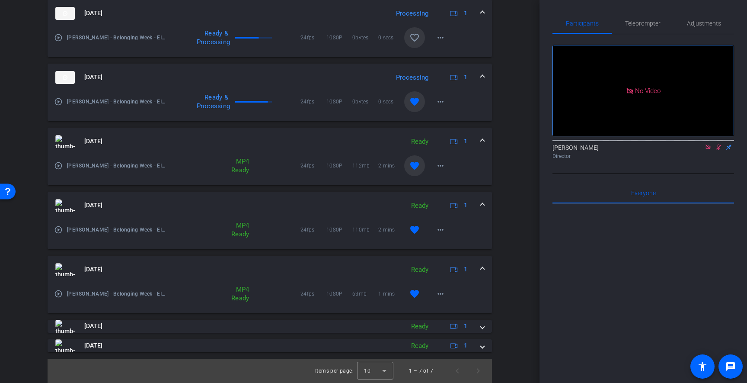
click at [485, 266] on mat-expansion-panel-header "[DATE] Ready 1" at bounding box center [270, 270] width 445 height 28
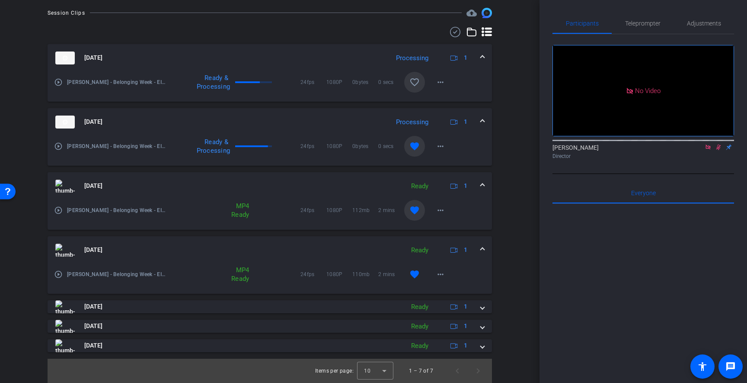
click at [483, 250] on span at bounding box center [482, 249] width 3 height 9
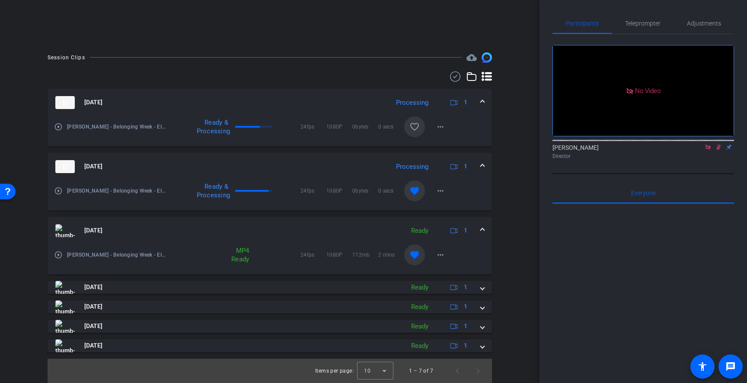
click at [483, 230] on span at bounding box center [482, 230] width 3 height 9
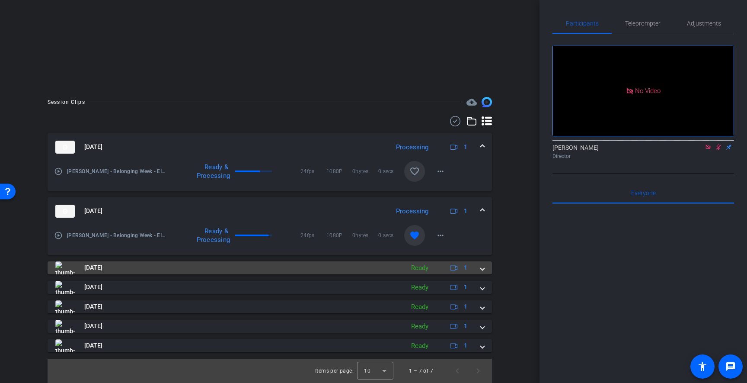
scroll to position [132, 0]
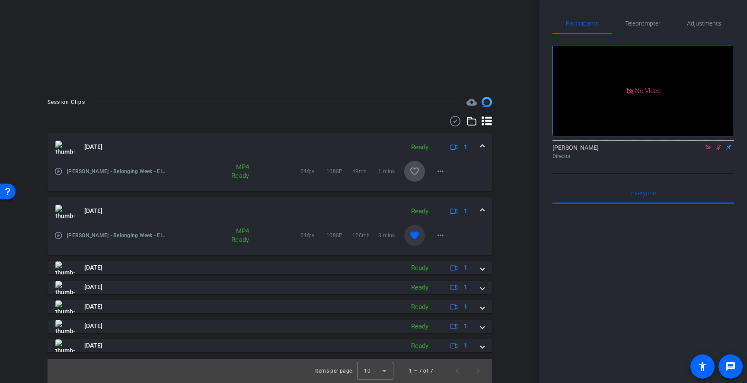
click at [417, 176] on mat-icon "favorite_border" at bounding box center [415, 171] width 10 height 10
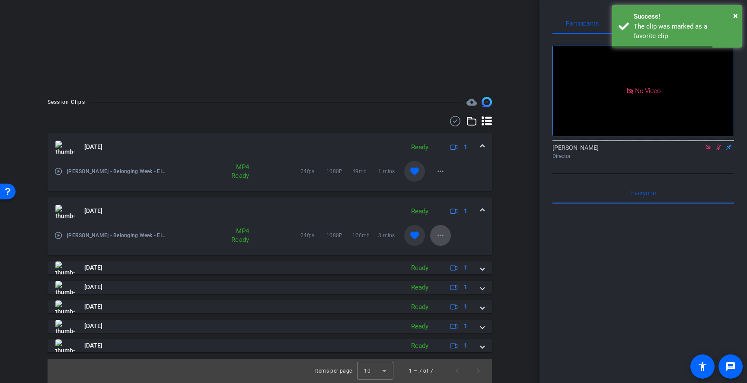
click at [445, 239] on mat-icon "more_horiz" at bounding box center [441, 235] width 10 height 10
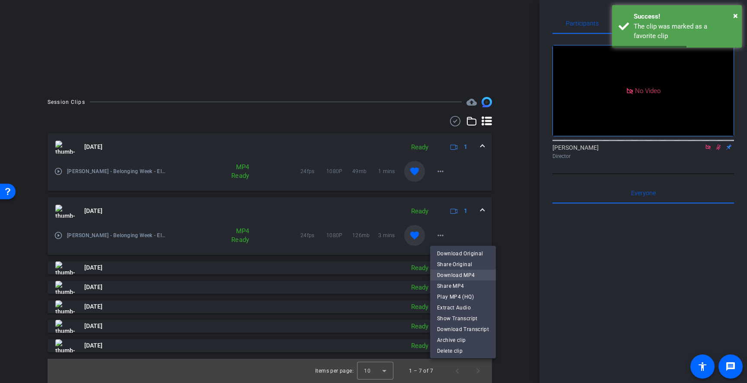
click at [466, 278] on span "Download MP4" at bounding box center [463, 275] width 52 height 10
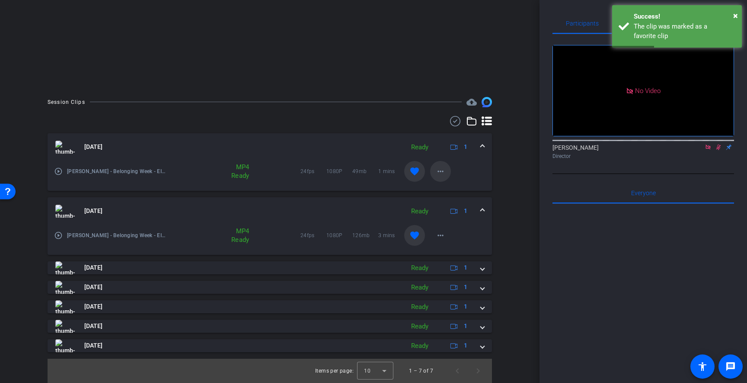
click at [442, 176] on span at bounding box center [440, 171] width 21 height 21
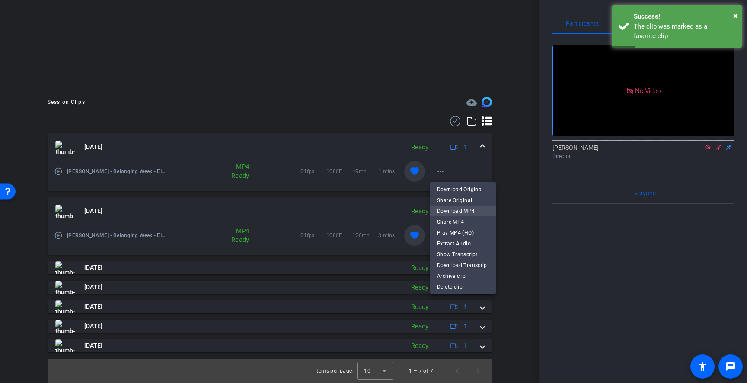
click at [458, 212] on span "Download MP4" at bounding box center [463, 211] width 52 height 10
